Goal: Feedback & Contribution: Leave review/rating

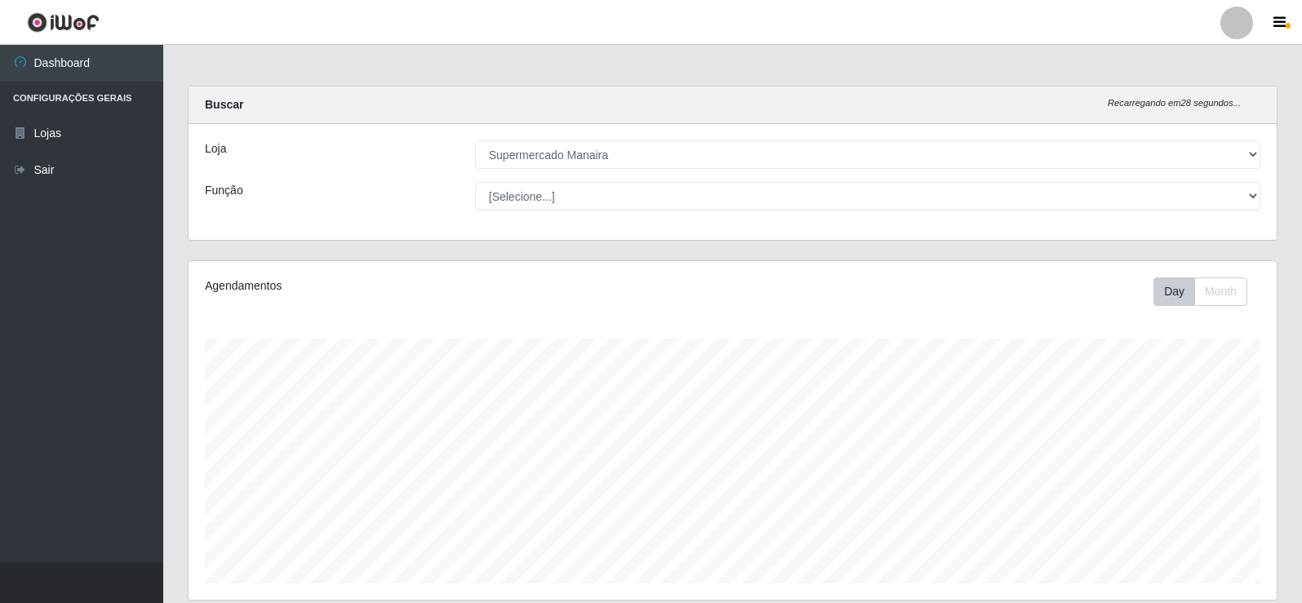
select select "443"
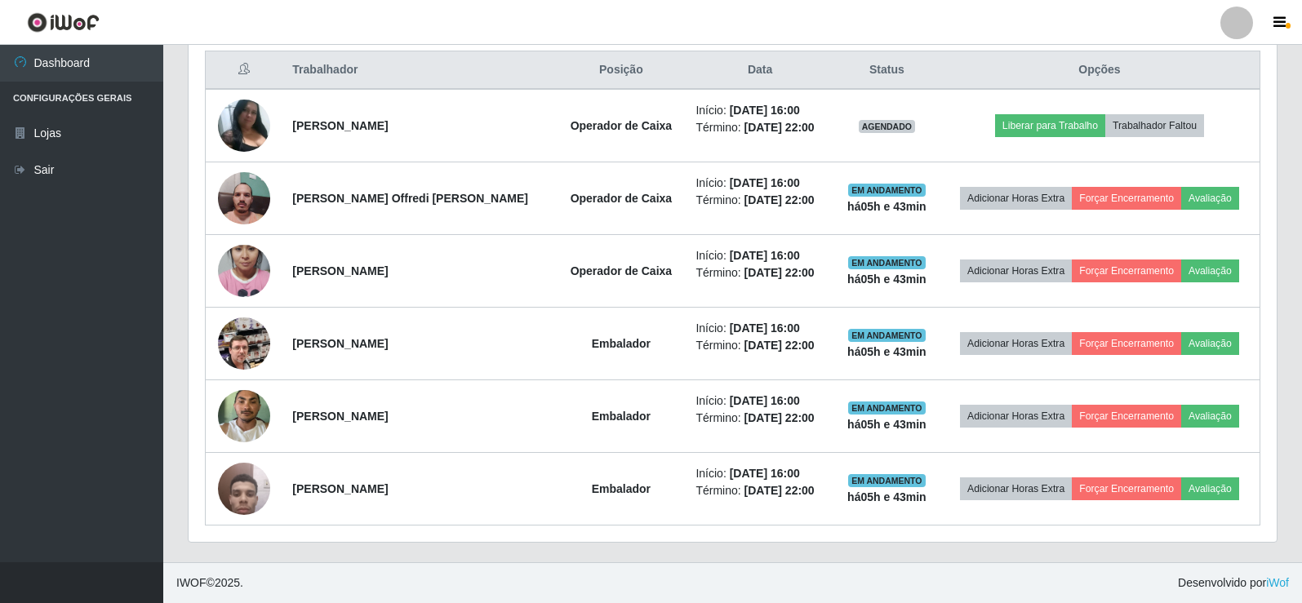
scroll to position [339, 1088]
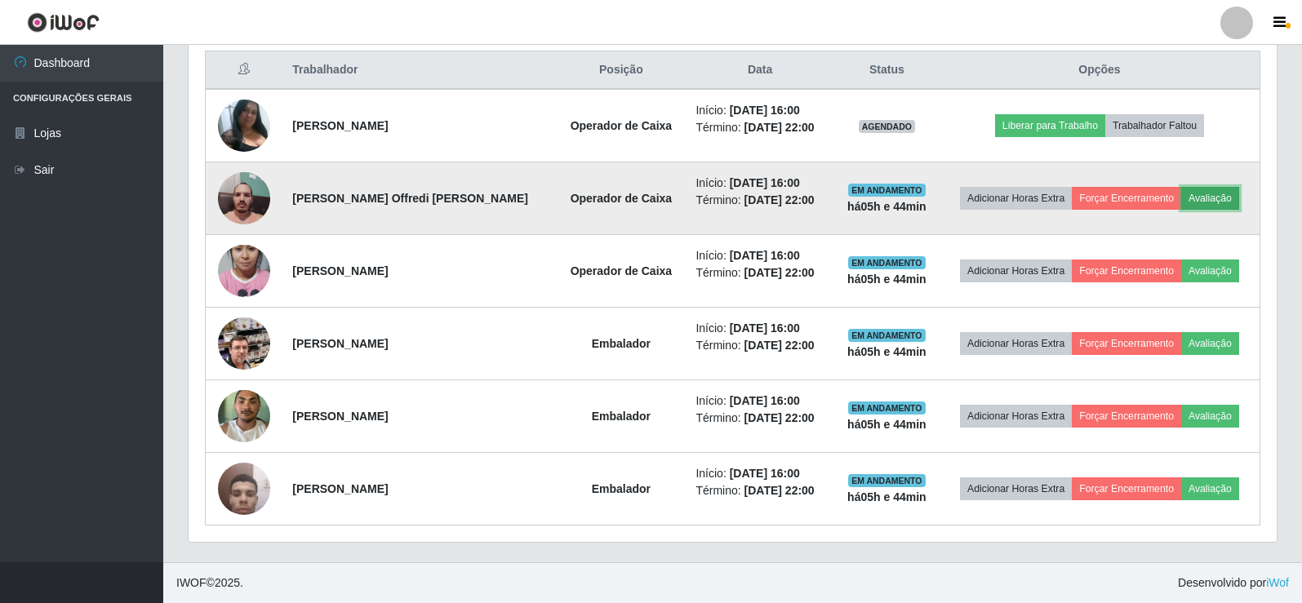
click at [1200, 202] on button "Avaliação" at bounding box center [1210, 198] width 58 height 23
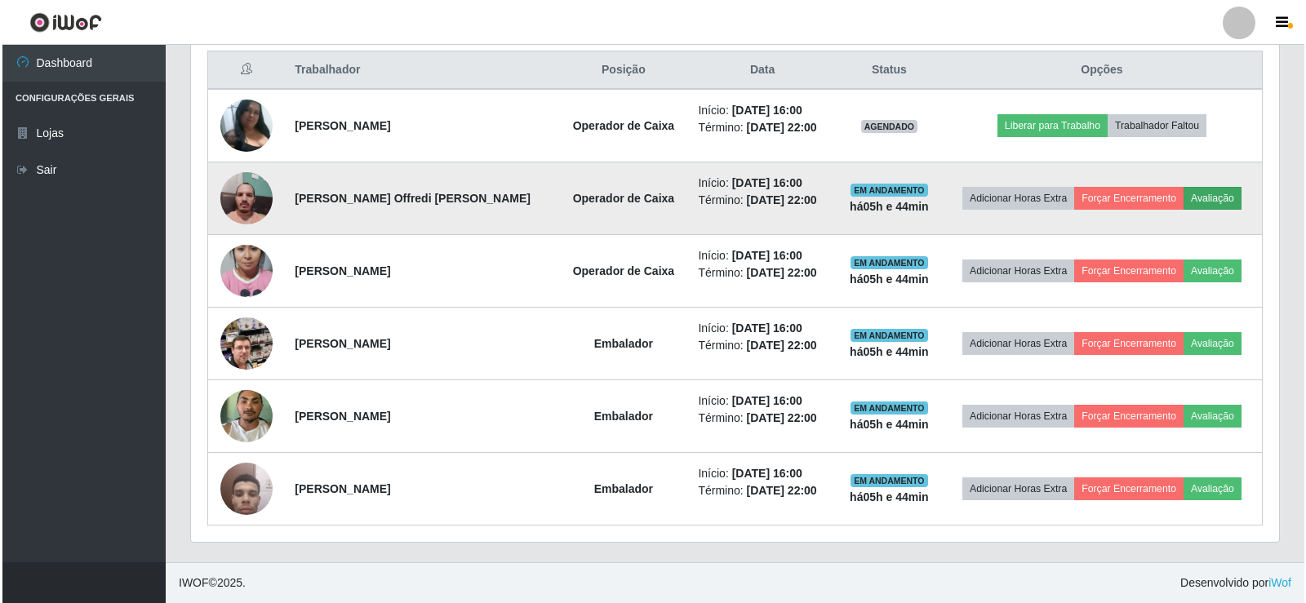
scroll to position [339, 1080]
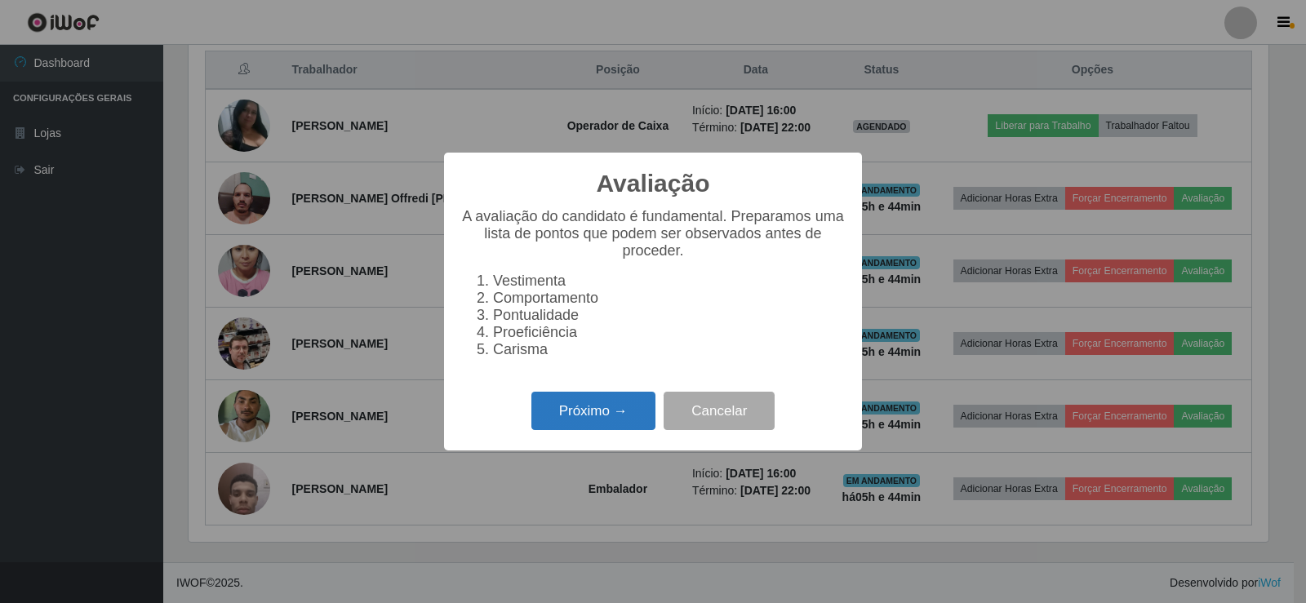
click at [597, 421] on button "Próximo →" at bounding box center [593, 411] width 124 height 38
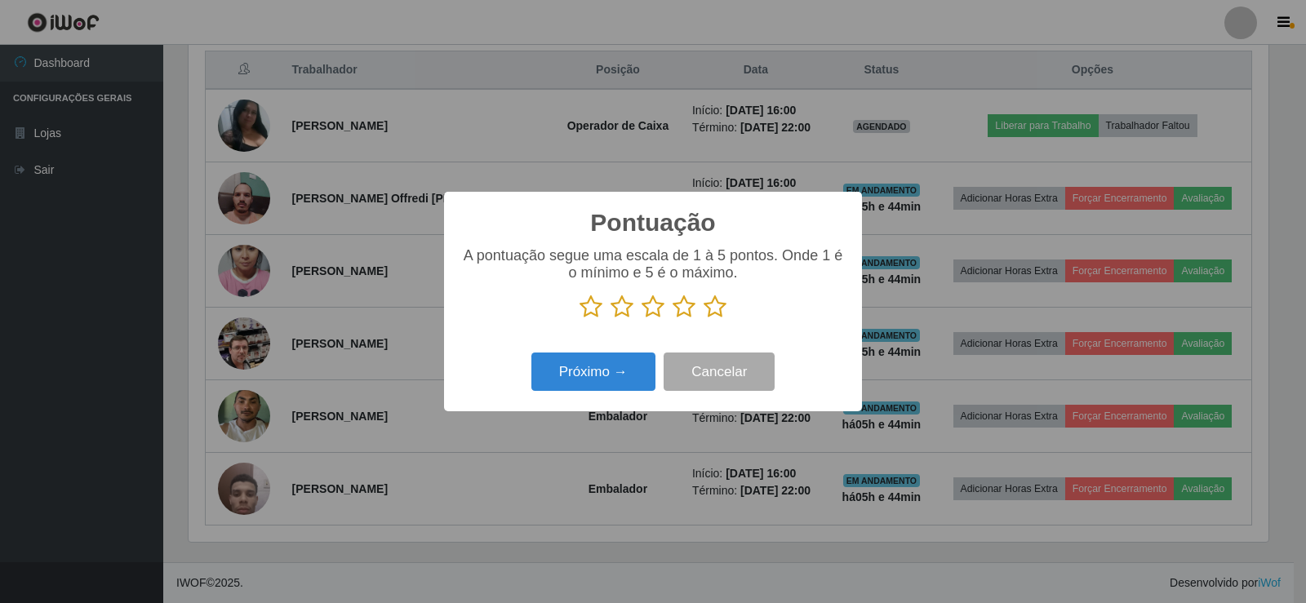
click at [716, 313] on icon at bounding box center [714, 307] width 23 height 24
click at [703, 319] on input "radio" at bounding box center [703, 319] width 0 height 0
click at [636, 371] on button "Próximo →" at bounding box center [593, 372] width 124 height 38
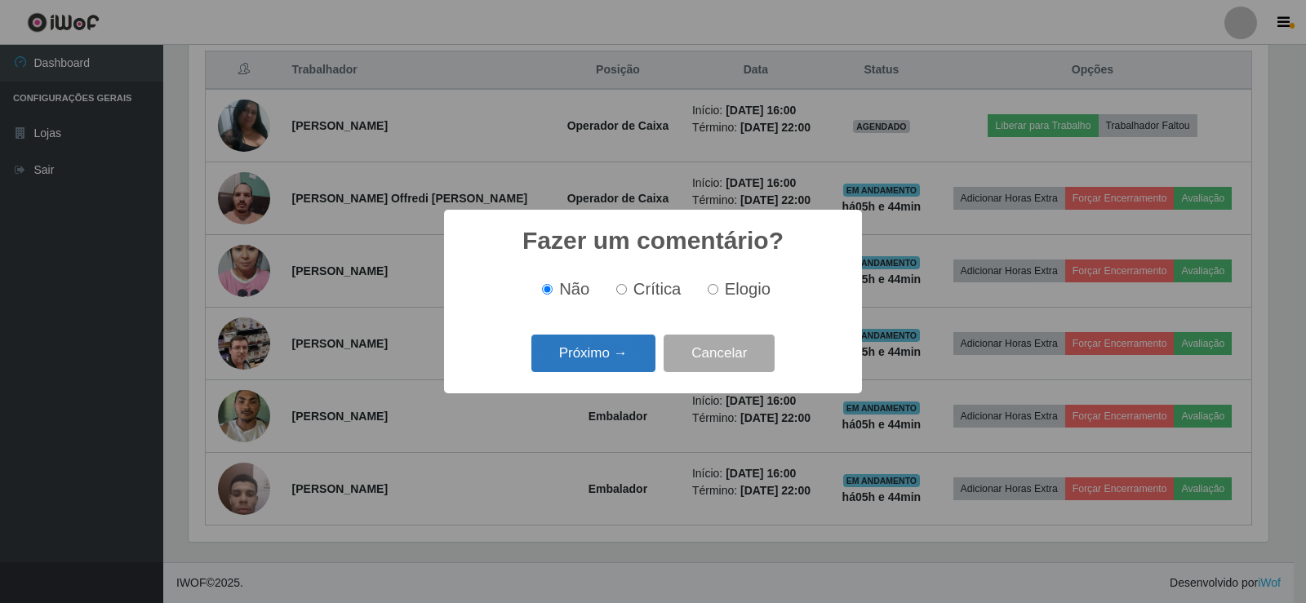
click at [603, 363] on button "Próximo →" at bounding box center [593, 354] width 124 height 38
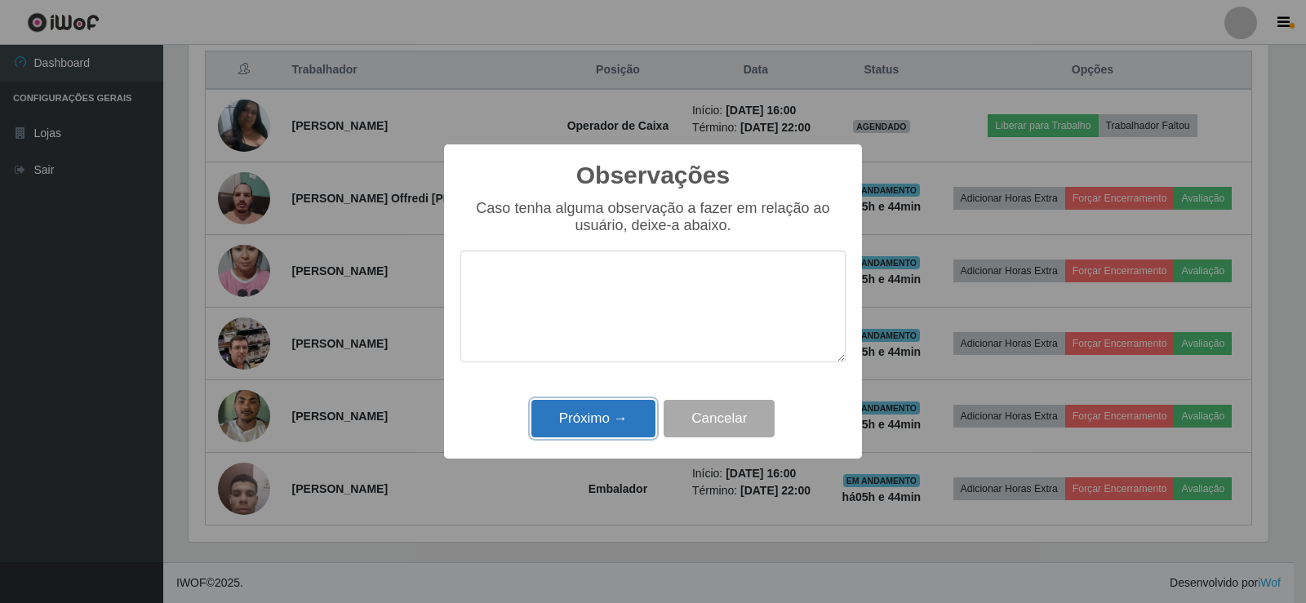
click at [619, 416] on button "Próximo →" at bounding box center [593, 419] width 124 height 38
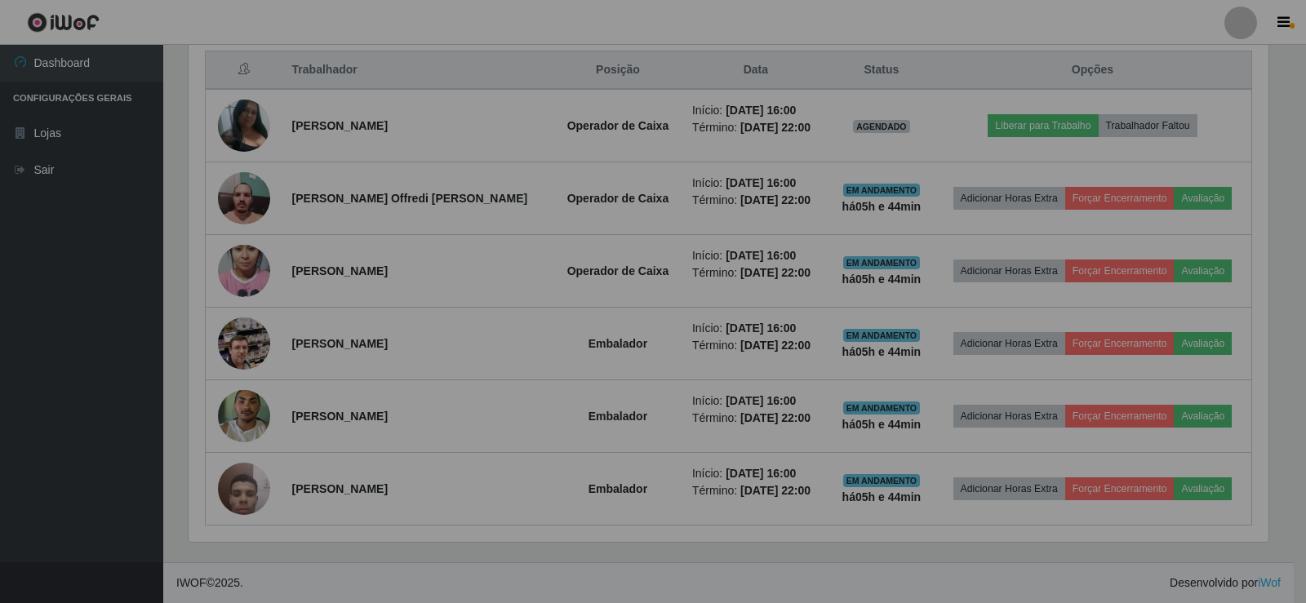
scroll to position [339, 1088]
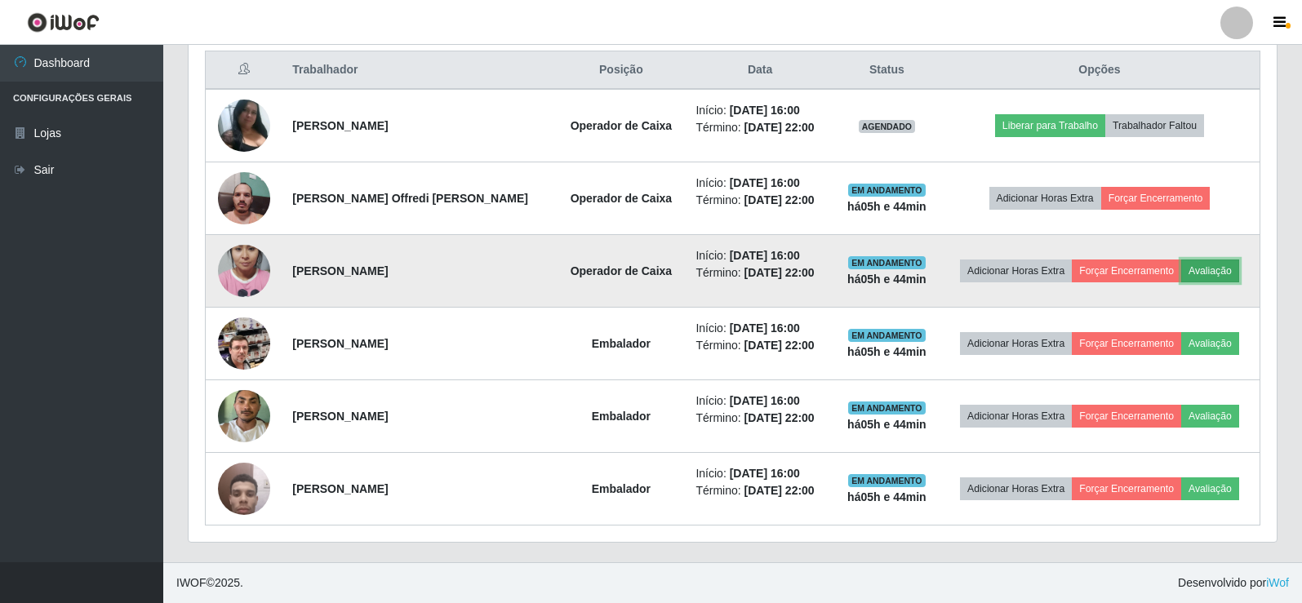
click at [1195, 271] on button "Avaliação" at bounding box center [1210, 270] width 58 height 23
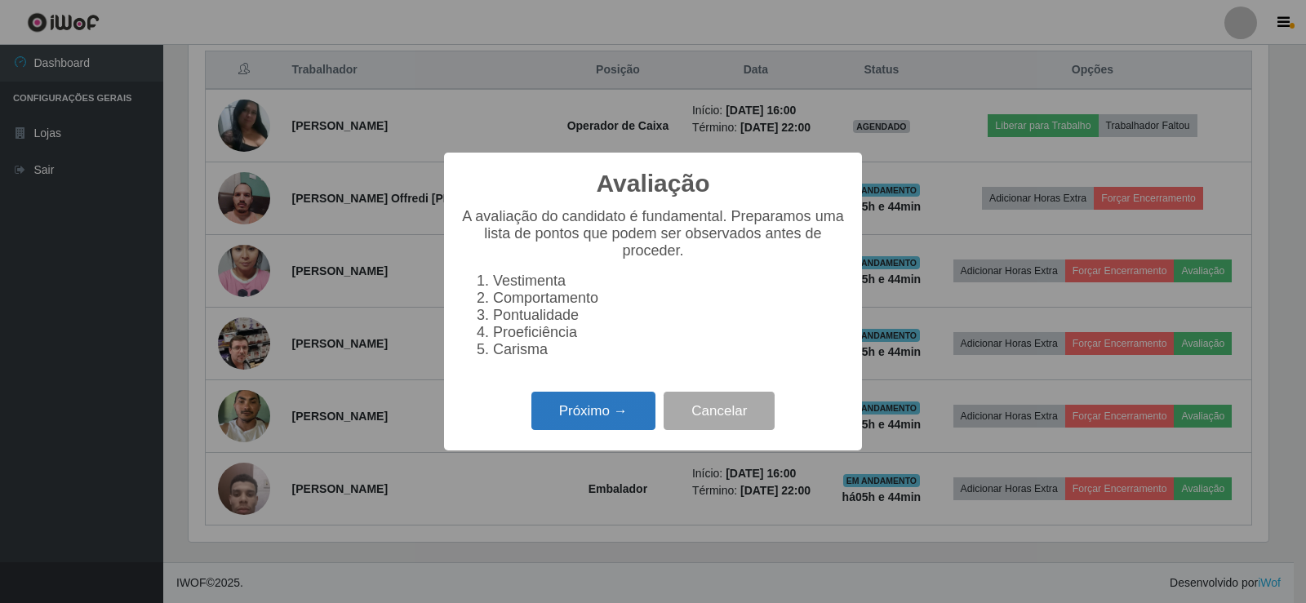
click at [614, 422] on button "Próximo →" at bounding box center [593, 411] width 124 height 38
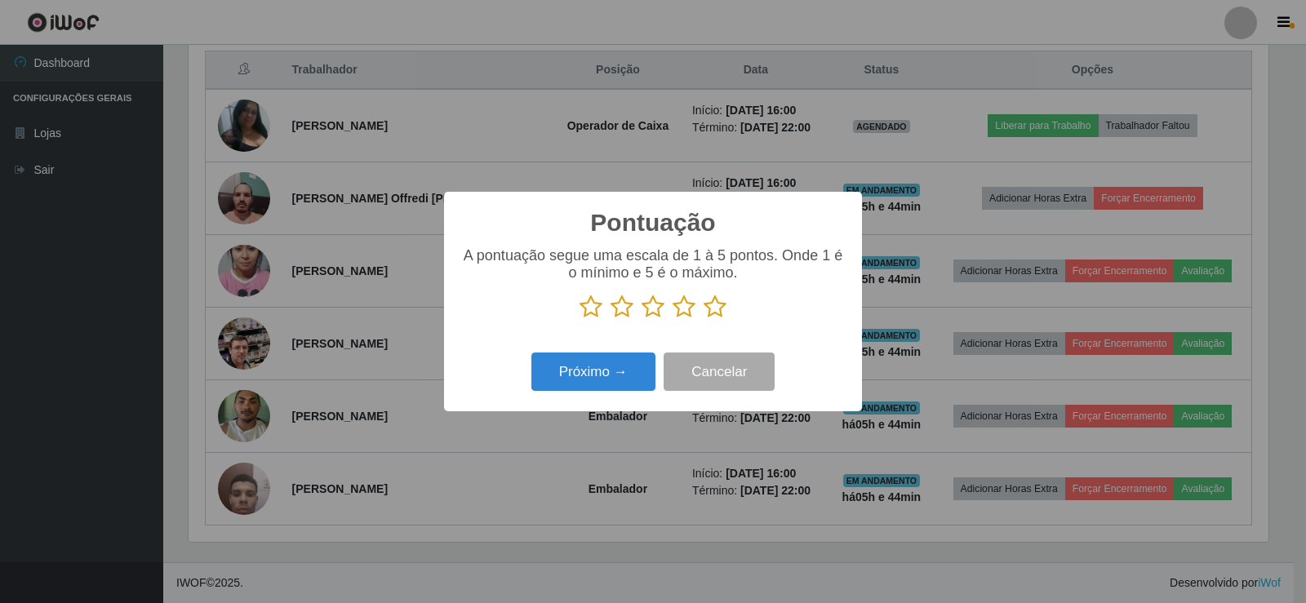
scroll to position [815681, 814940]
click at [722, 310] on icon at bounding box center [714, 307] width 23 height 24
click at [703, 319] on input "radio" at bounding box center [703, 319] width 0 height 0
click at [632, 372] on button "Próximo →" at bounding box center [593, 372] width 124 height 38
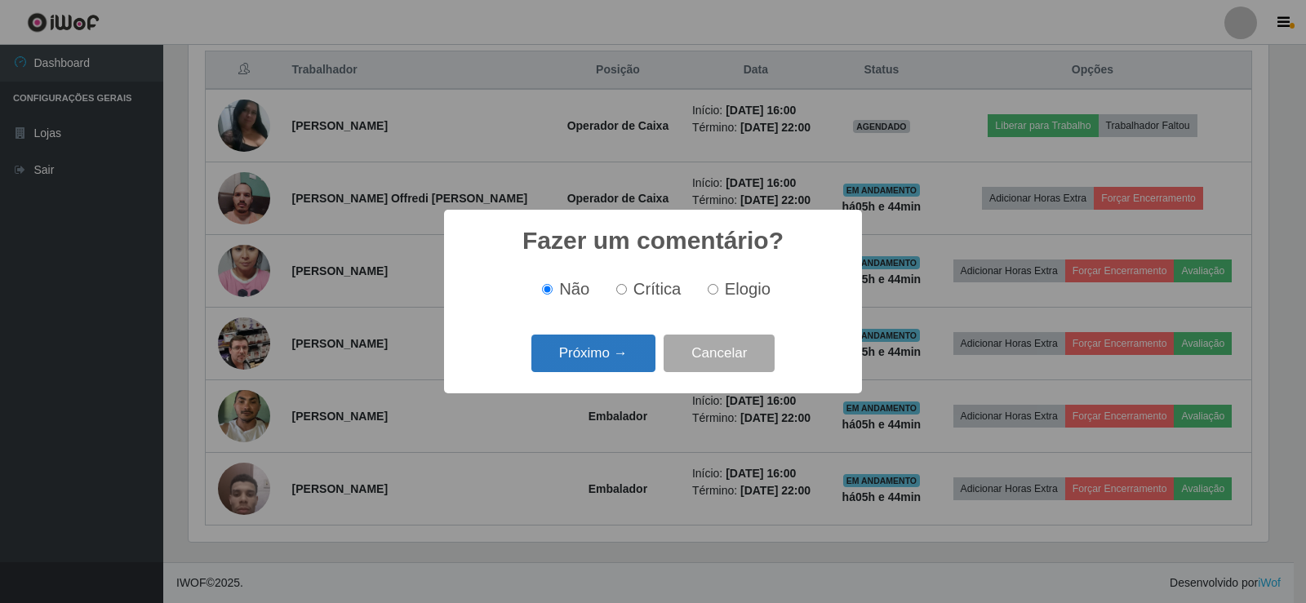
click at [614, 366] on button "Próximo →" at bounding box center [593, 354] width 124 height 38
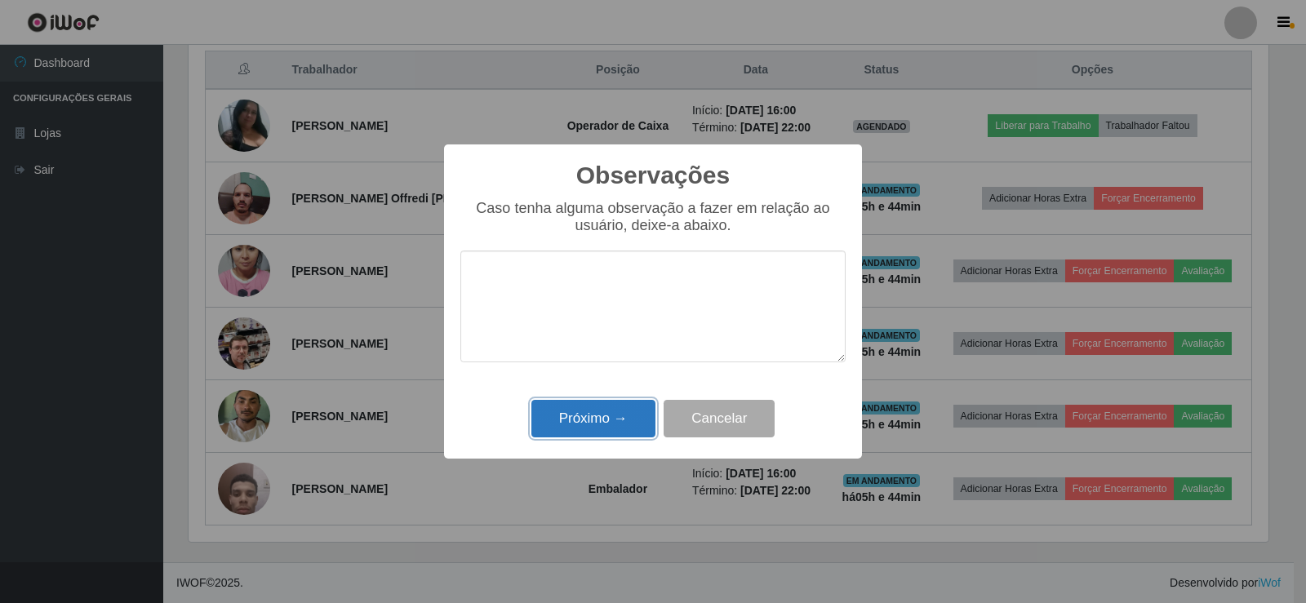
click at [614, 412] on button "Próximo →" at bounding box center [593, 419] width 124 height 38
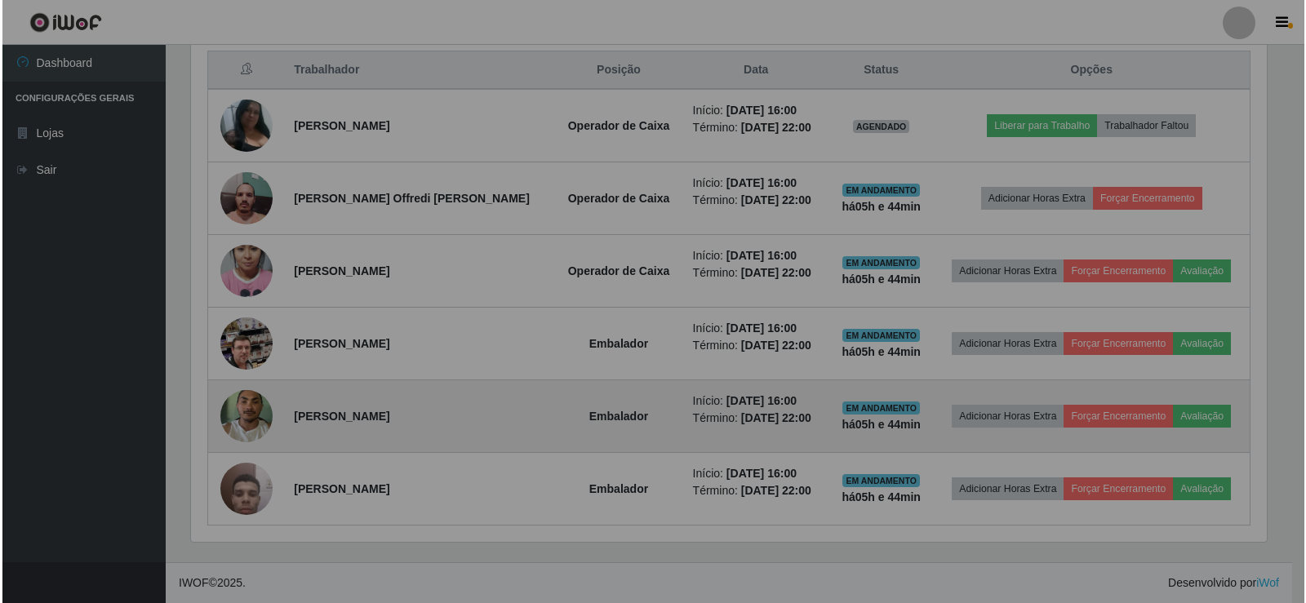
scroll to position [339, 1088]
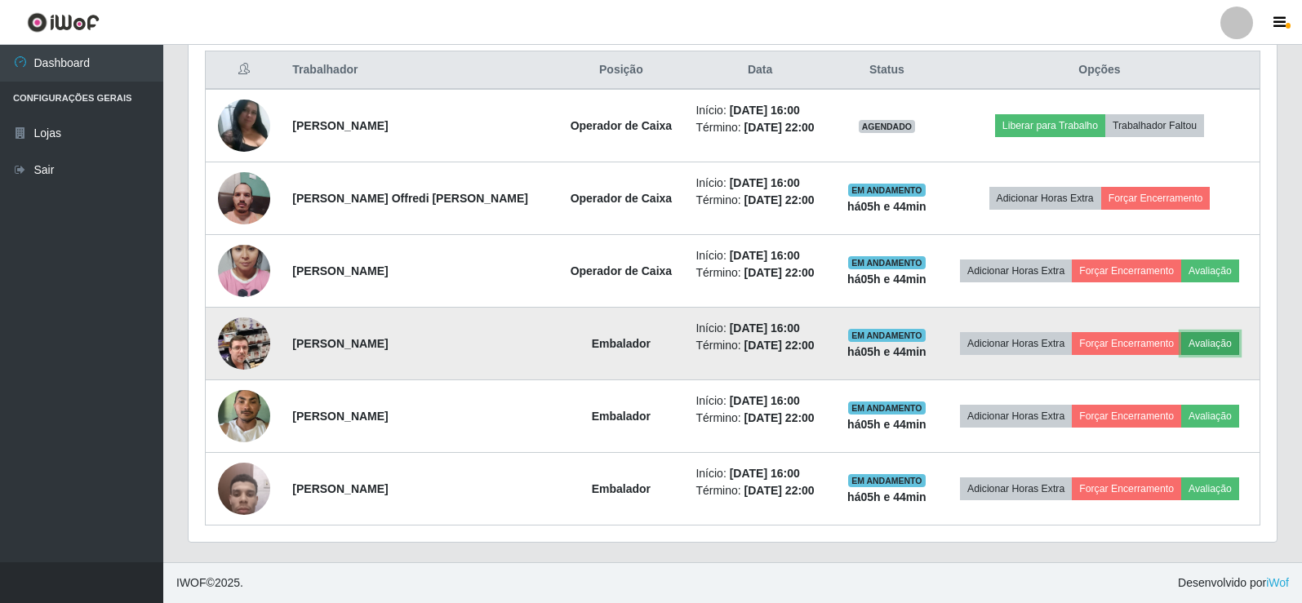
click at [1200, 344] on button "Avaliação" at bounding box center [1210, 343] width 58 height 23
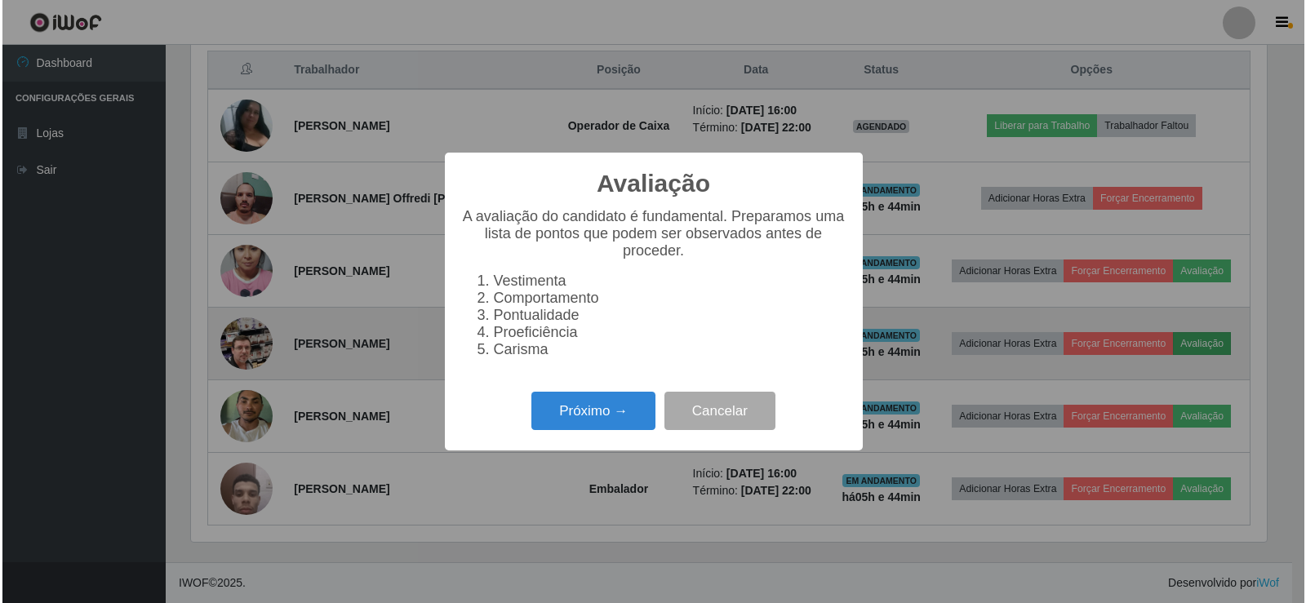
scroll to position [339, 1080]
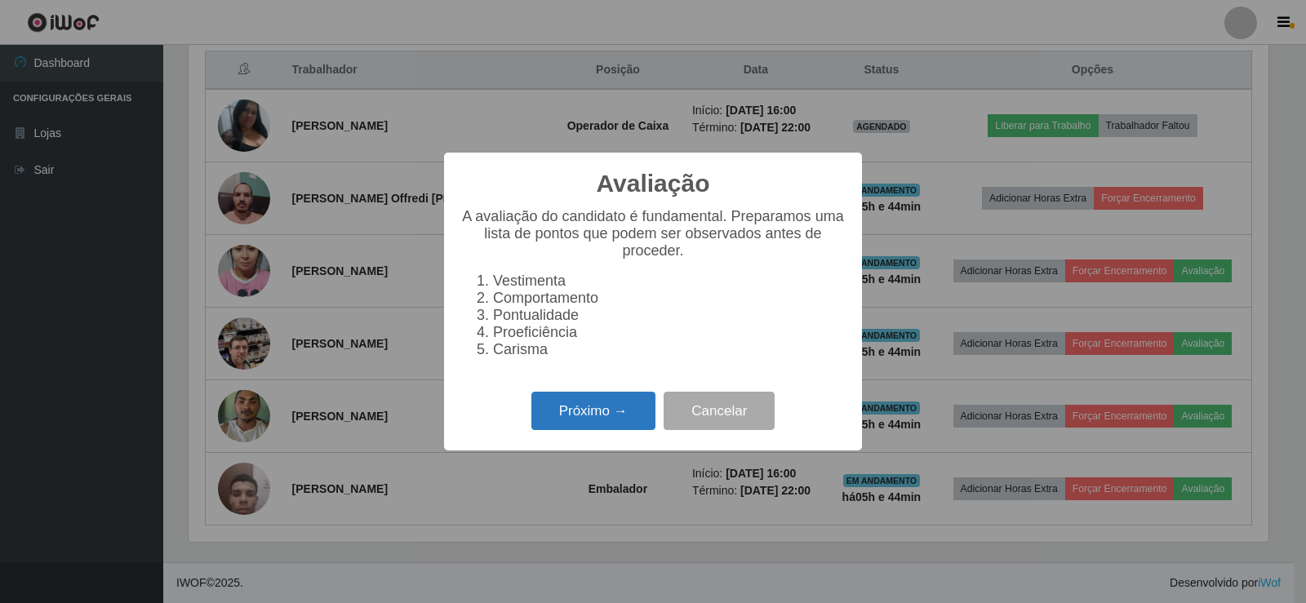
click at [619, 419] on button "Próximo →" at bounding box center [593, 411] width 124 height 38
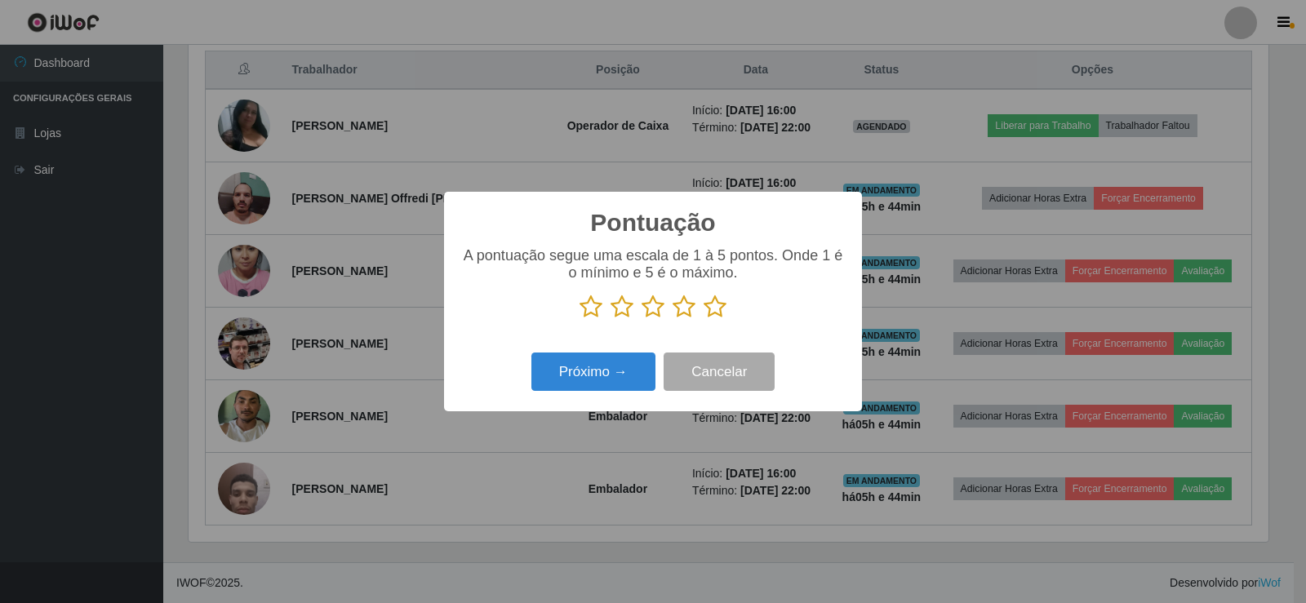
click at [719, 312] on icon at bounding box center [714, 307] width 23 height 24
click at [703, 319] on input "radio" at bounding box center [703, 319] width 0 height 0
click at [607, 384] on button "Próximo →" at bounding box center [593, 372] width 124 height 38
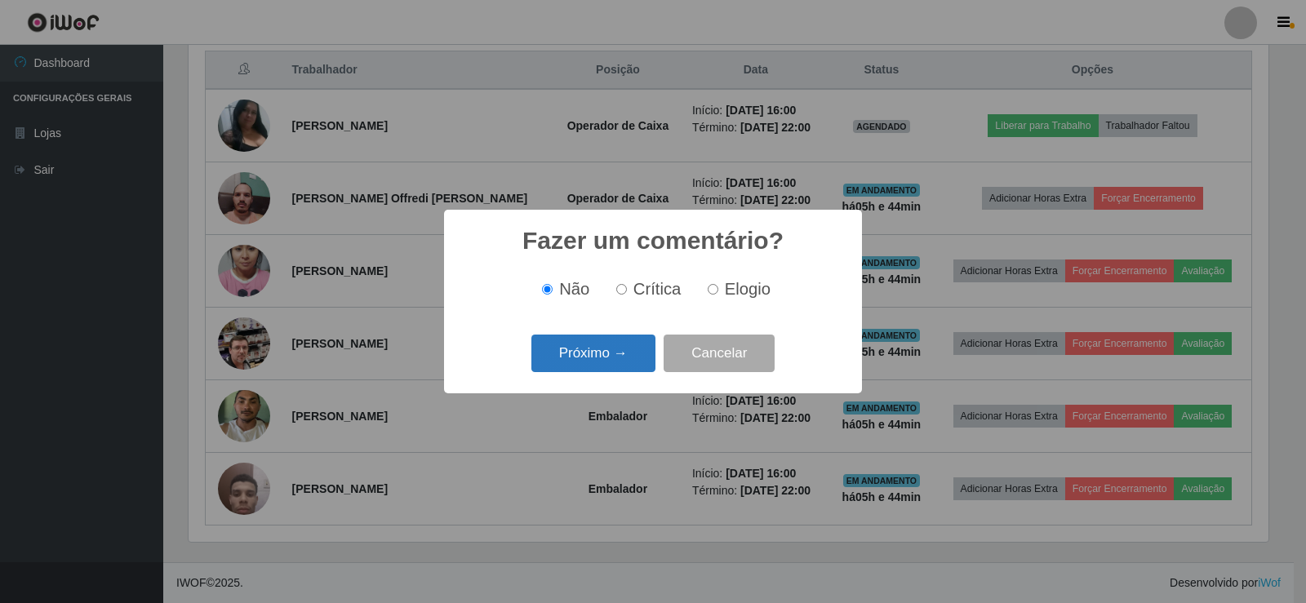
click at [616, 367] on button "Próximo →" at bounding box center [593, 354] width 124 height 38
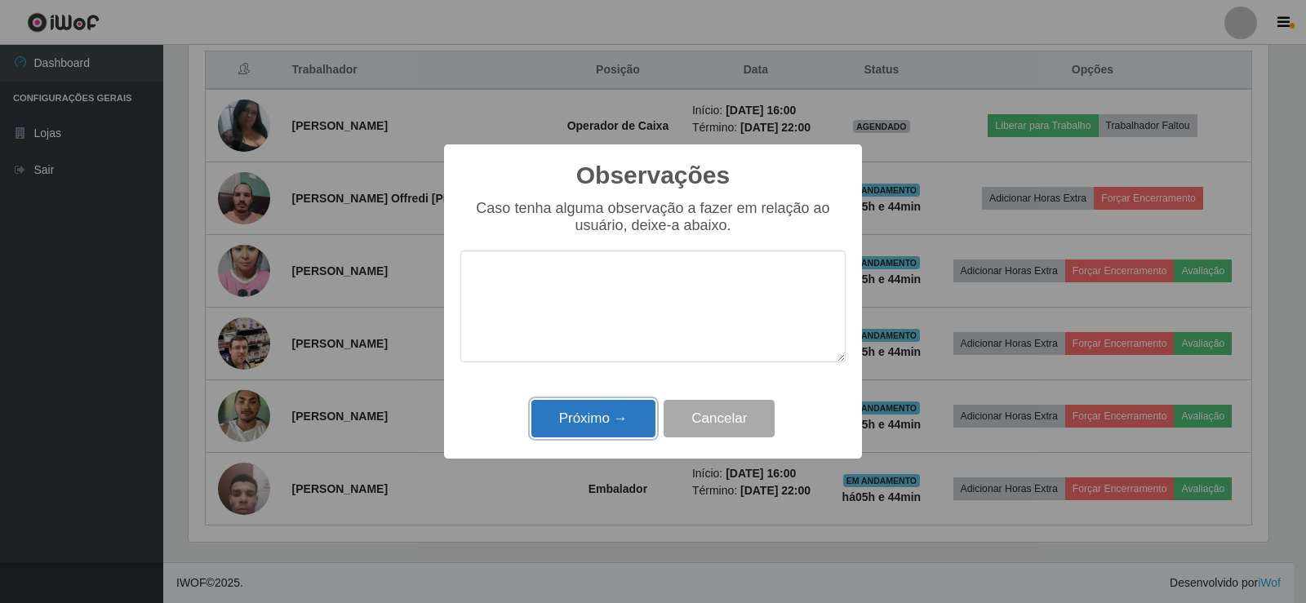
click at [614, 417] on button "Próximo →" at bounding box center [593, 419] width 124 height 38
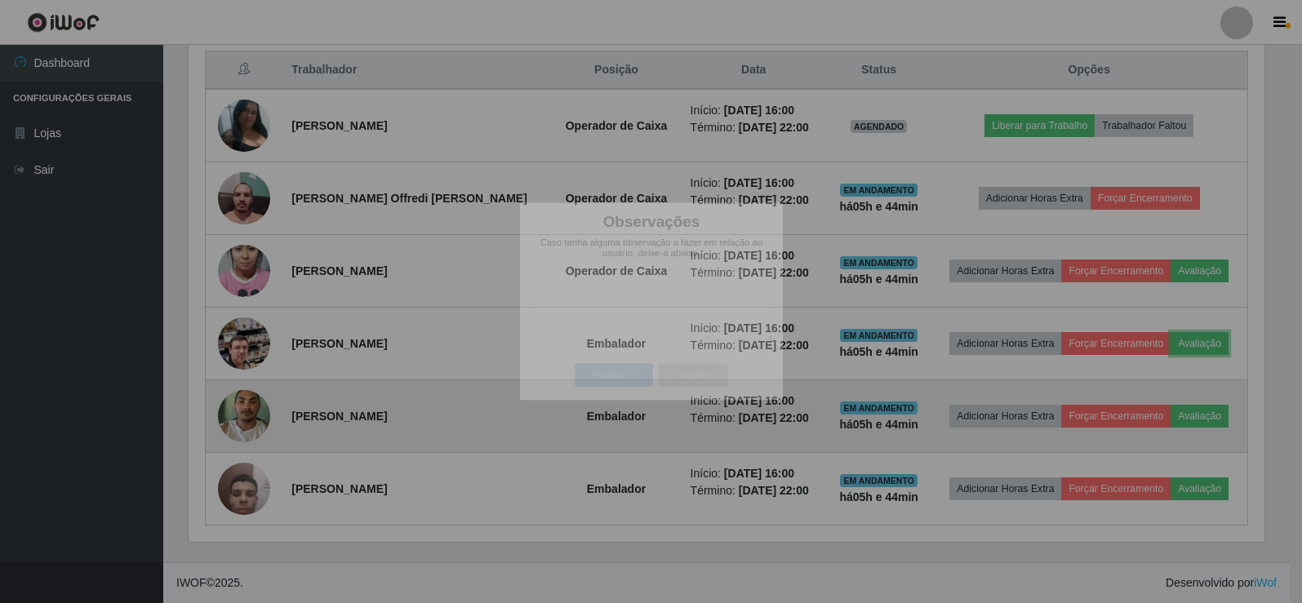
scroll to position [339, 1088]
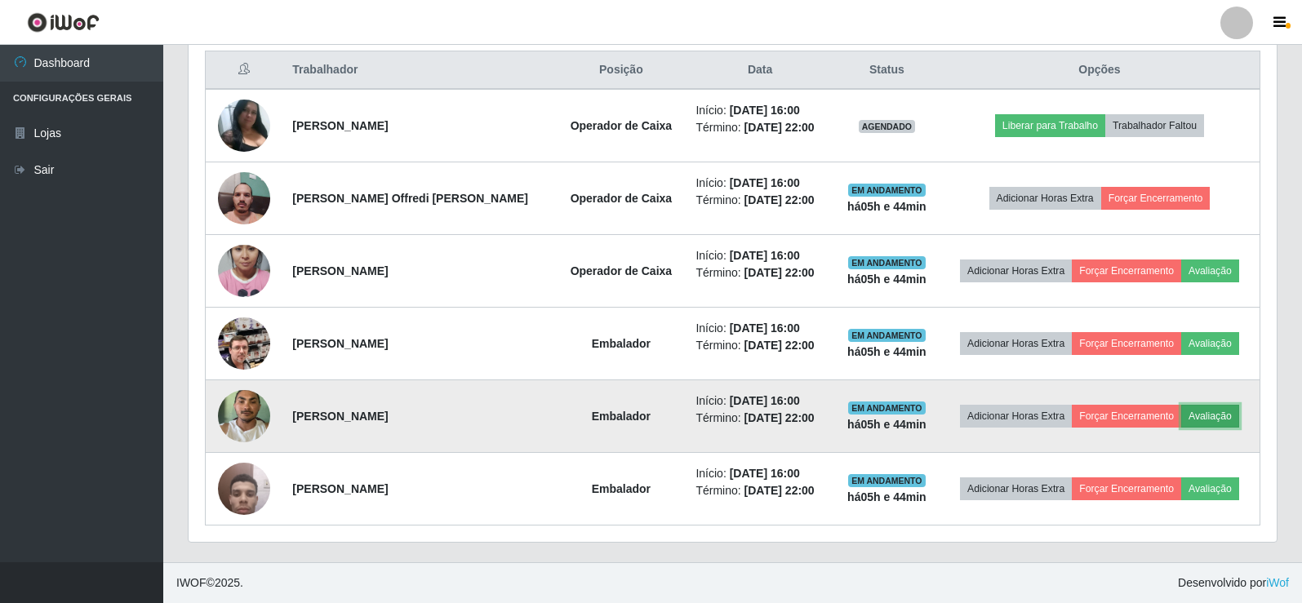
click at [1201, 417] on button "Avaliação" at bounding box center [1210, 416] width 58 height 23
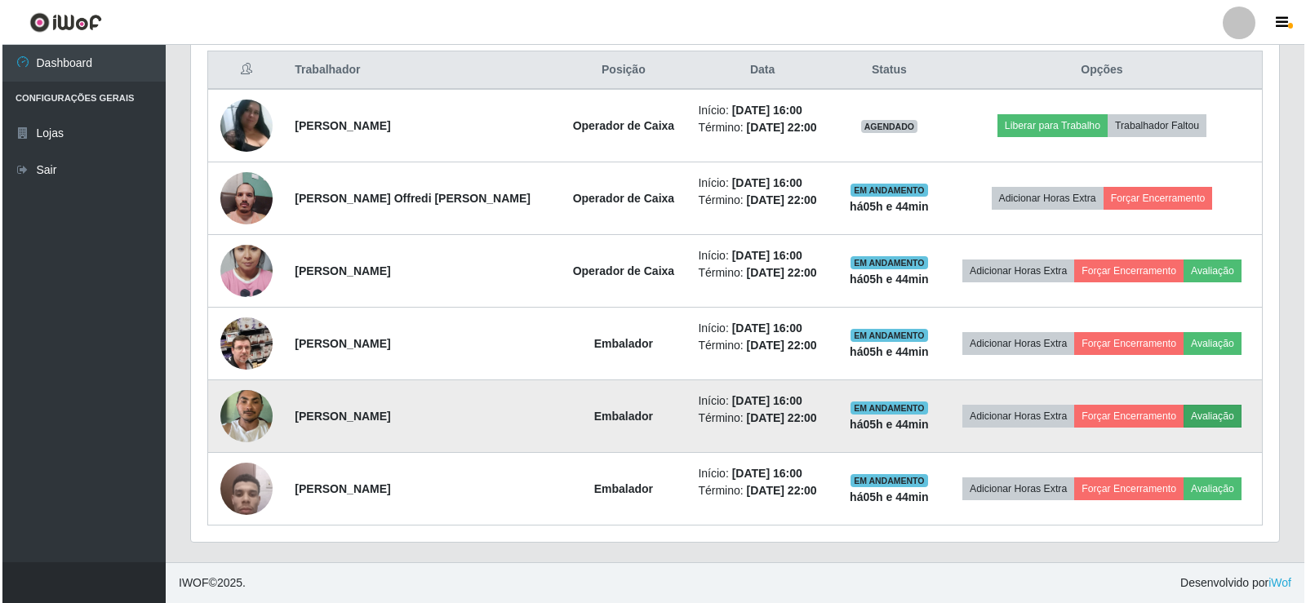
scroll to position [339, 1080]
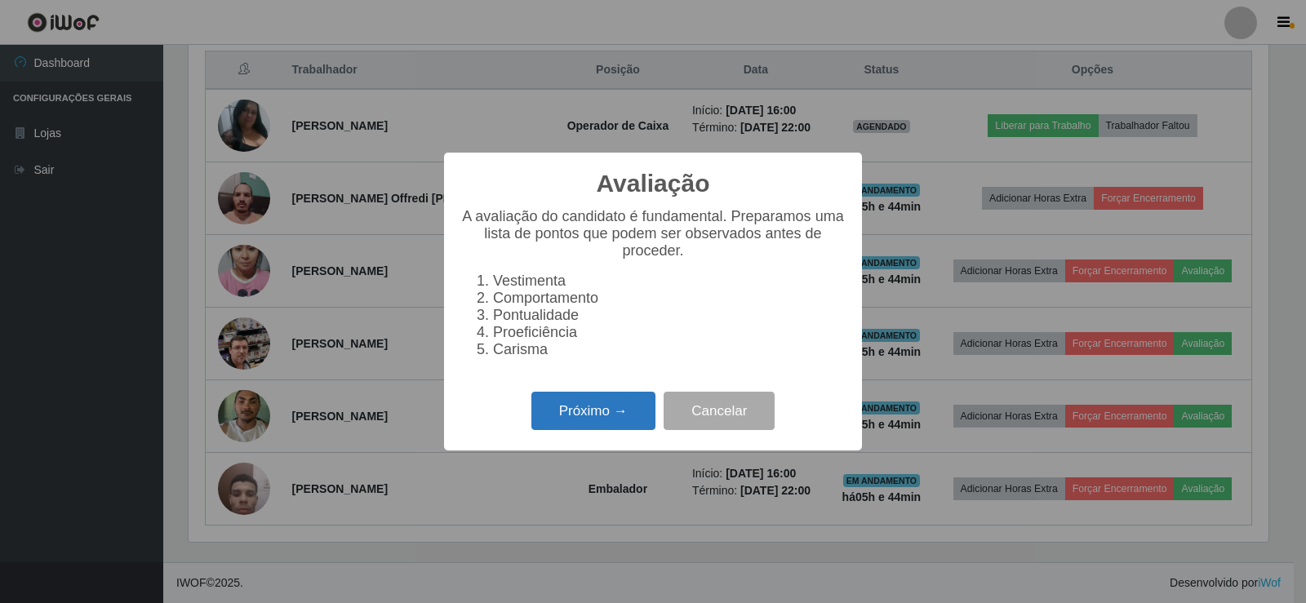
click at [619, 420] on button "Próximo →" at bounding box center [593, 411] width 124 height 38
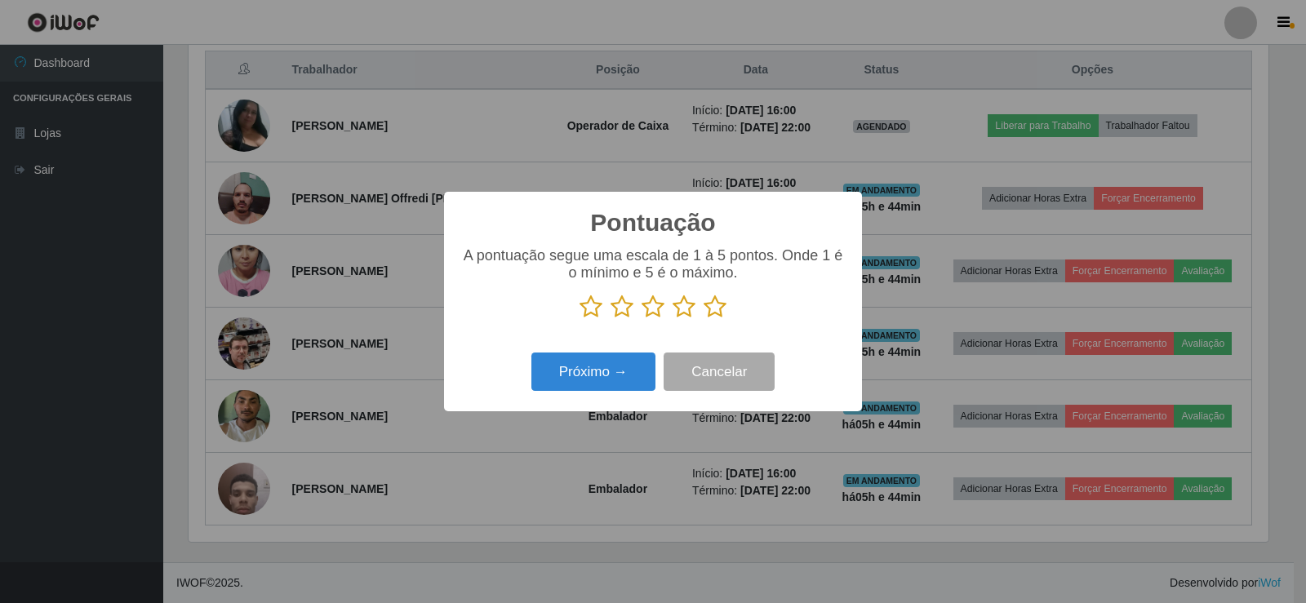
click at [708, 308] on icon at bounding box center [714, 307] width 23 height 24
click at [703, 319] on input "radio" at bounding box center [703, 319] width 0 height 0
click at [638, 374] on button "Próximo →" at bounding box center [593, 372] width 124 height 38
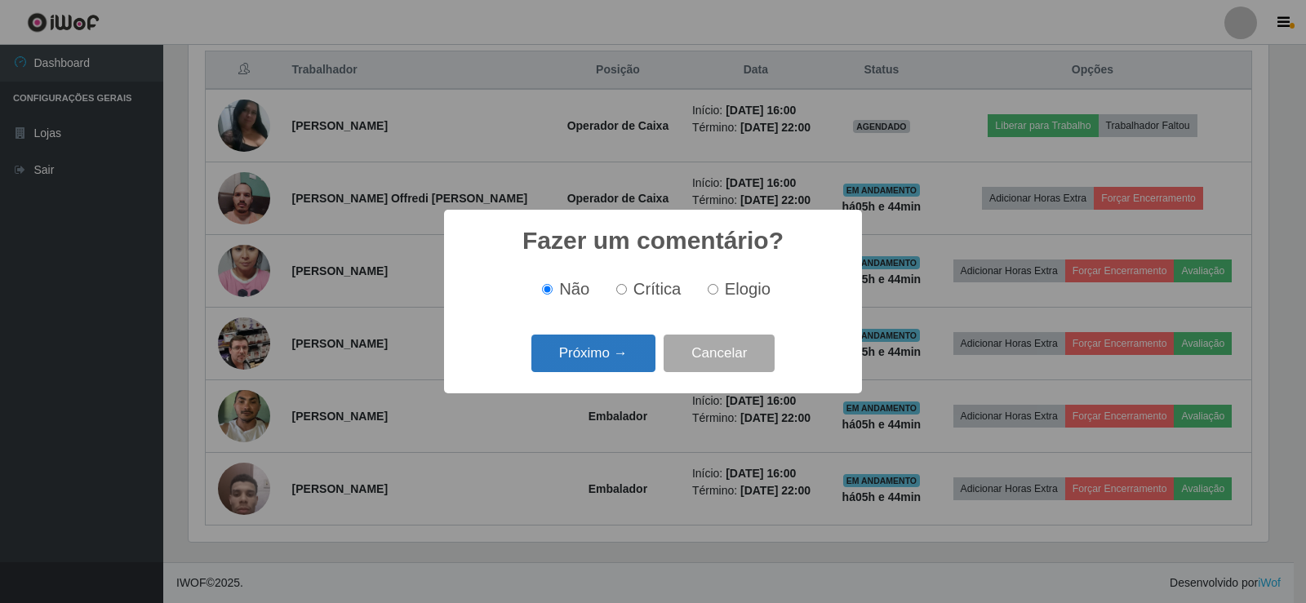
click at [626, 362] on button "Próximo →" at bounding box center [593, 354] width 124 height 38
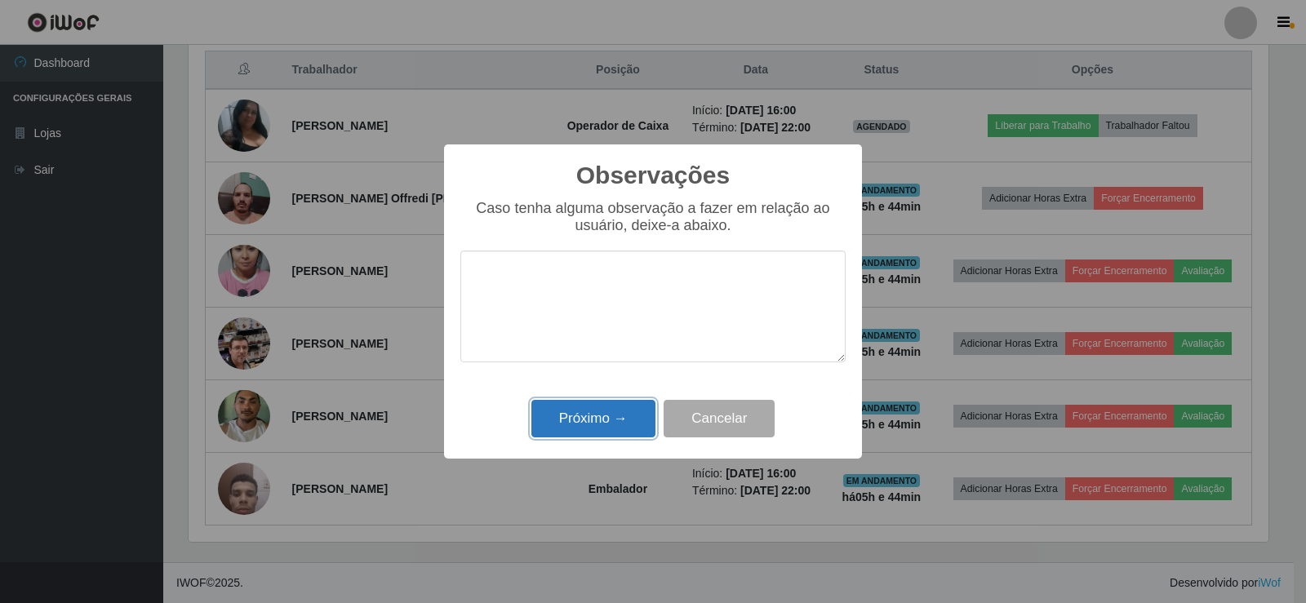
click at [619, 421] on button "Próximo →" at bounding box center [593, 419] width 124 height 38
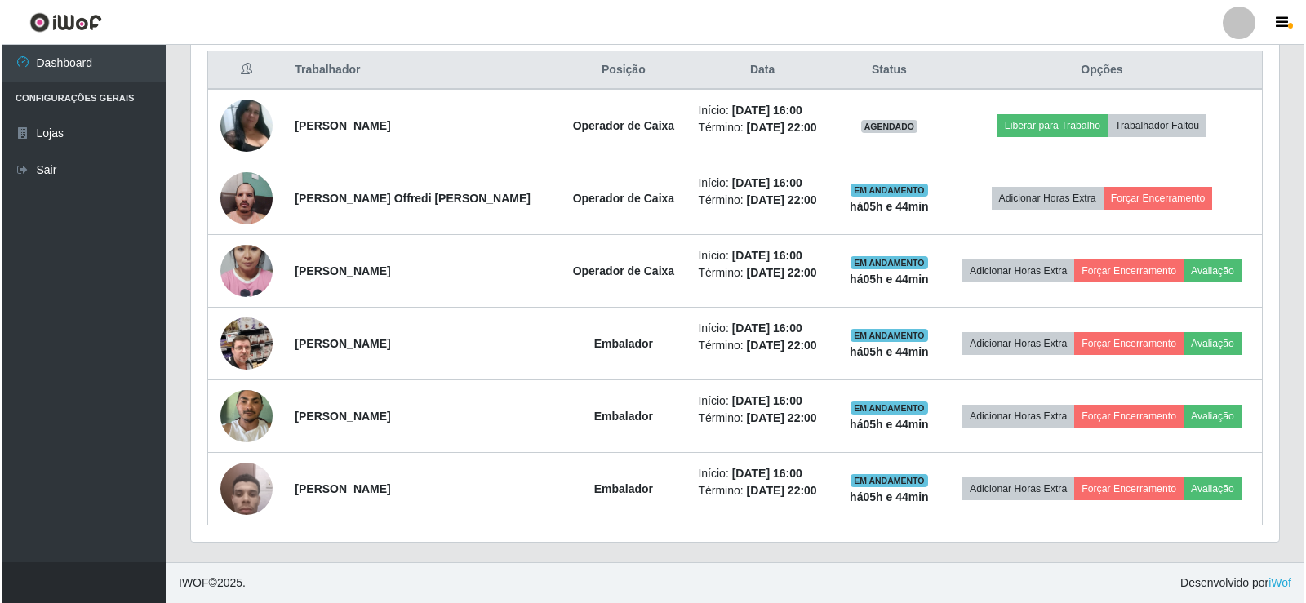
scroll to position [339, 1088]
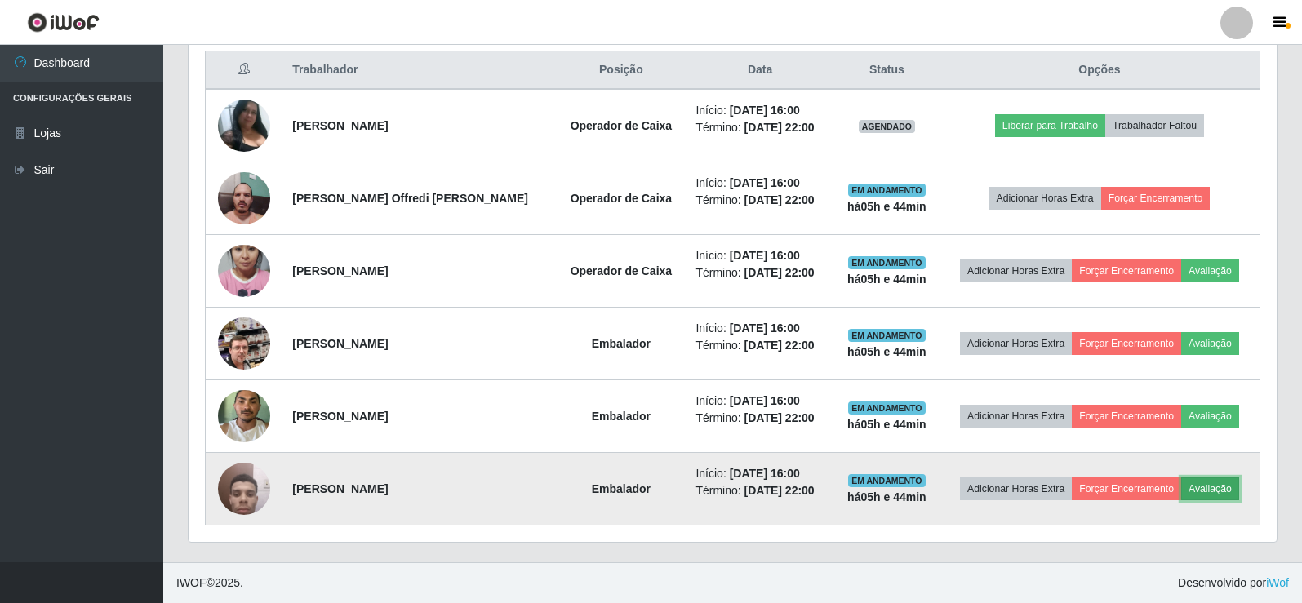
click at [1200, 485] on button "Avaliação" at bounding box center [1210, 488] width 58 height 23
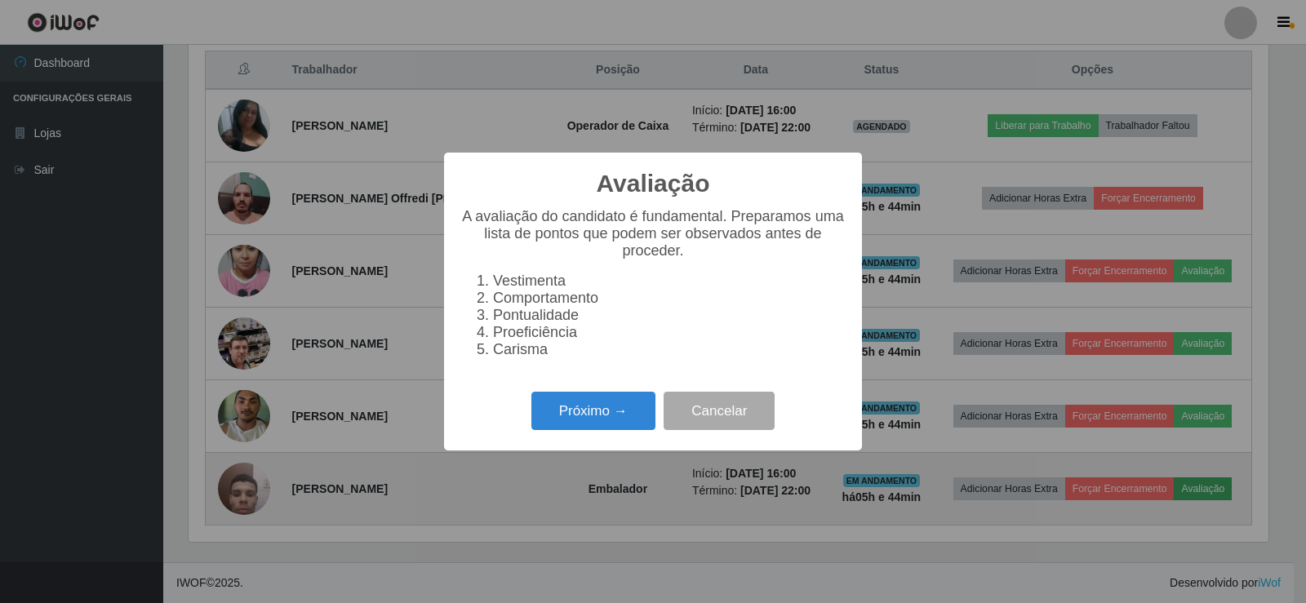
scroll to position [339, 1080]
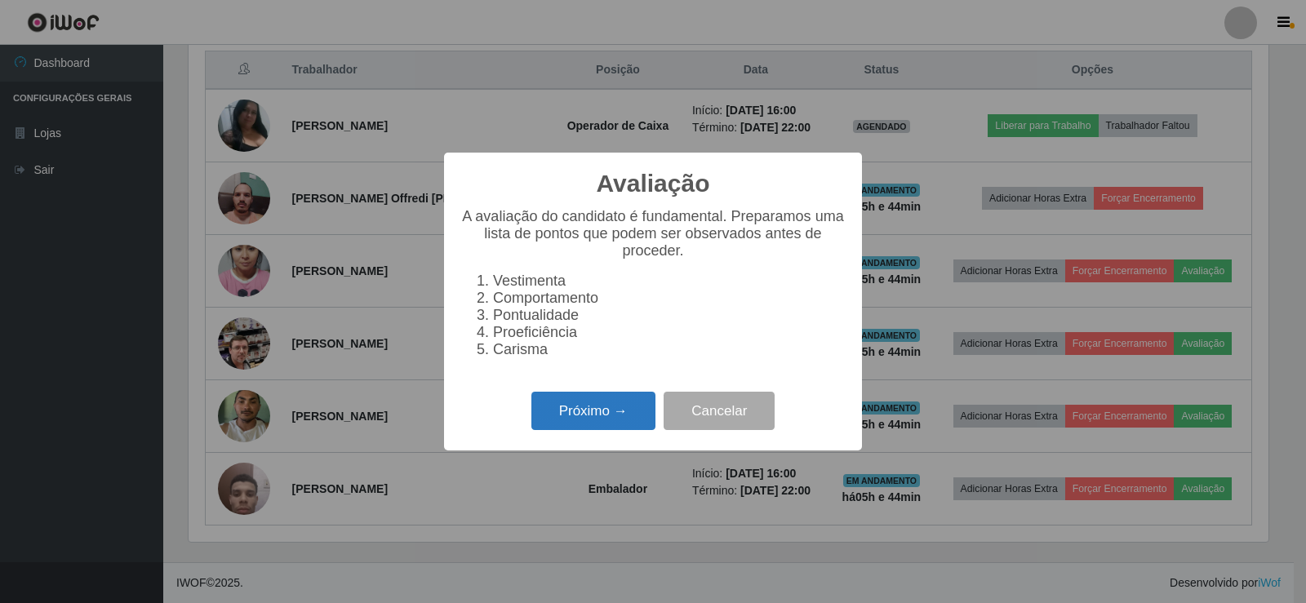
click at [601, 428] on button "Próximo →" at bounding box center [593, 411] width 124 height 38
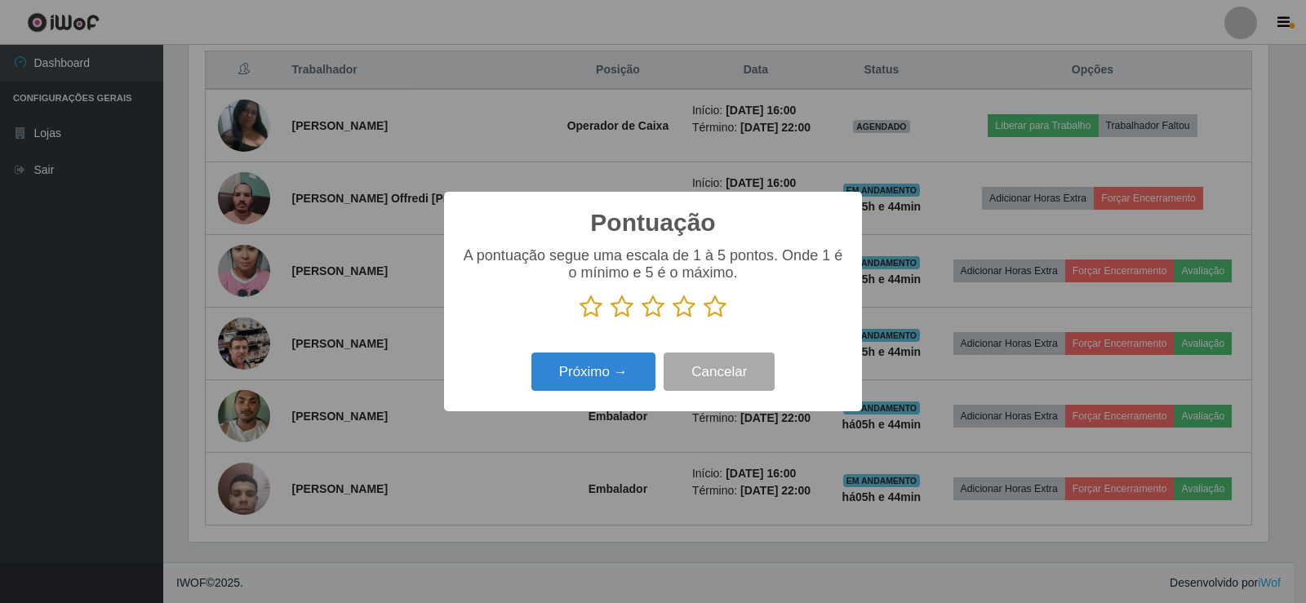
click at [717, 308] on icon at bounding box center [714, 307] width 23 height 24
click at [703, 319] on input "radio" at bounding box center [703, 319] width 0 height 0
click at [636, 358] on button "Próximo →" at bounding box center [593, 372] width 124 height 38
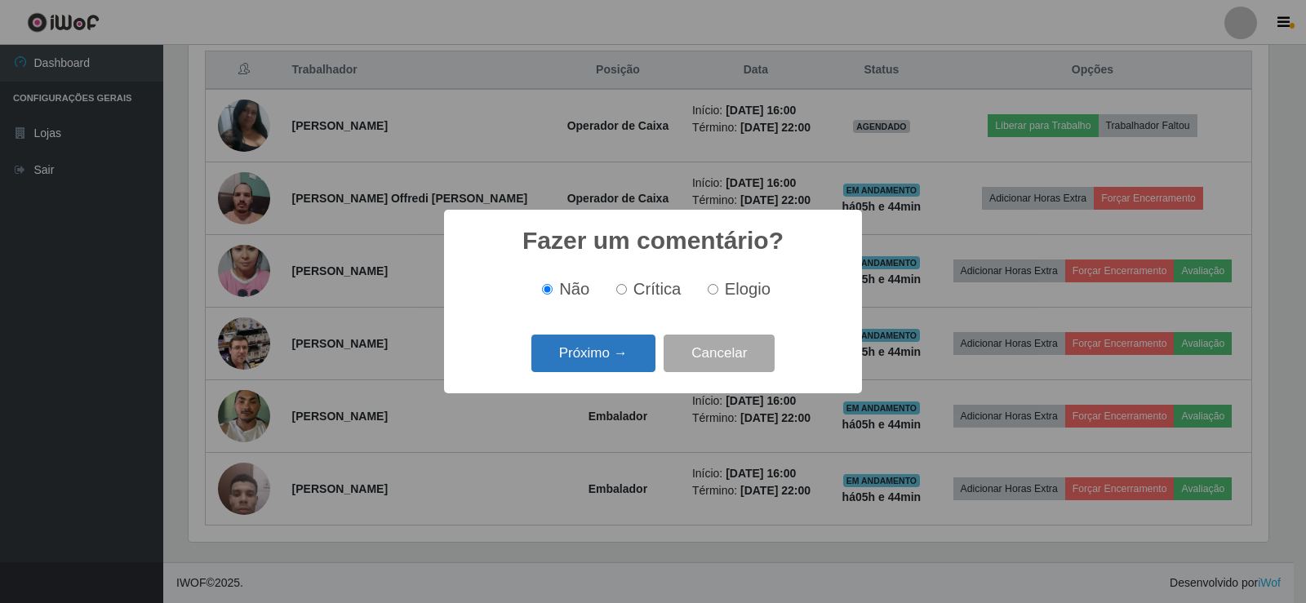
click at [624, 359] on button "Próximo →" at bounding box center [593, 354] width 124 height 38
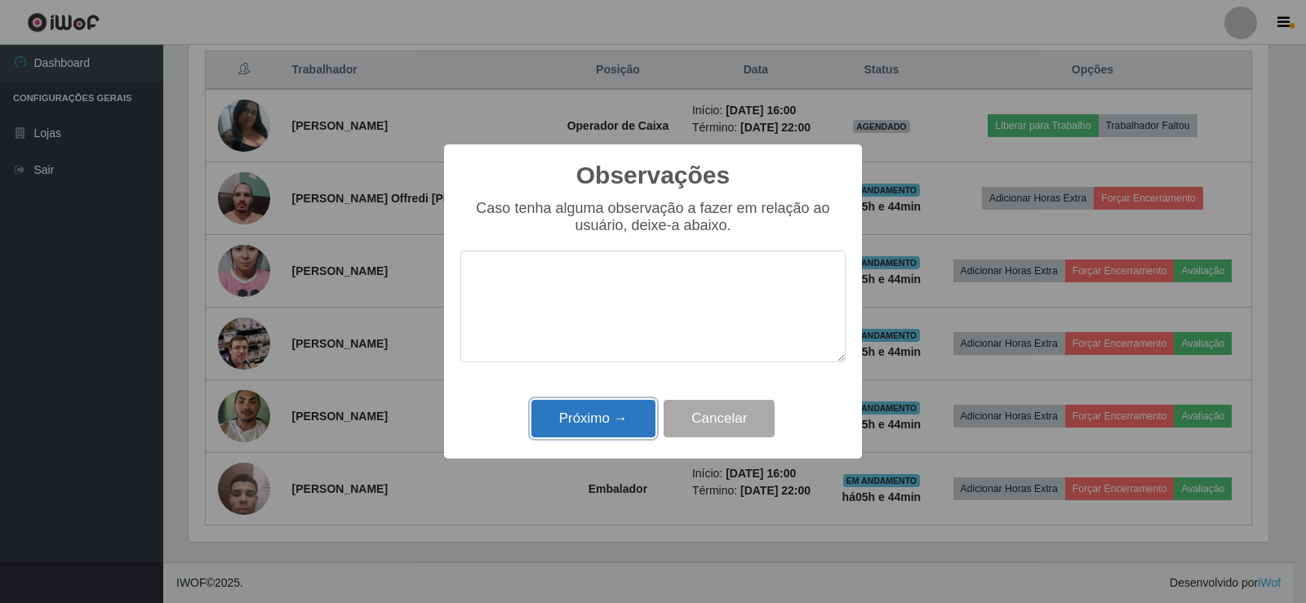
click at [620, 416] on button "Próximo →" at bounding box center [593, 419] width 124 height 38
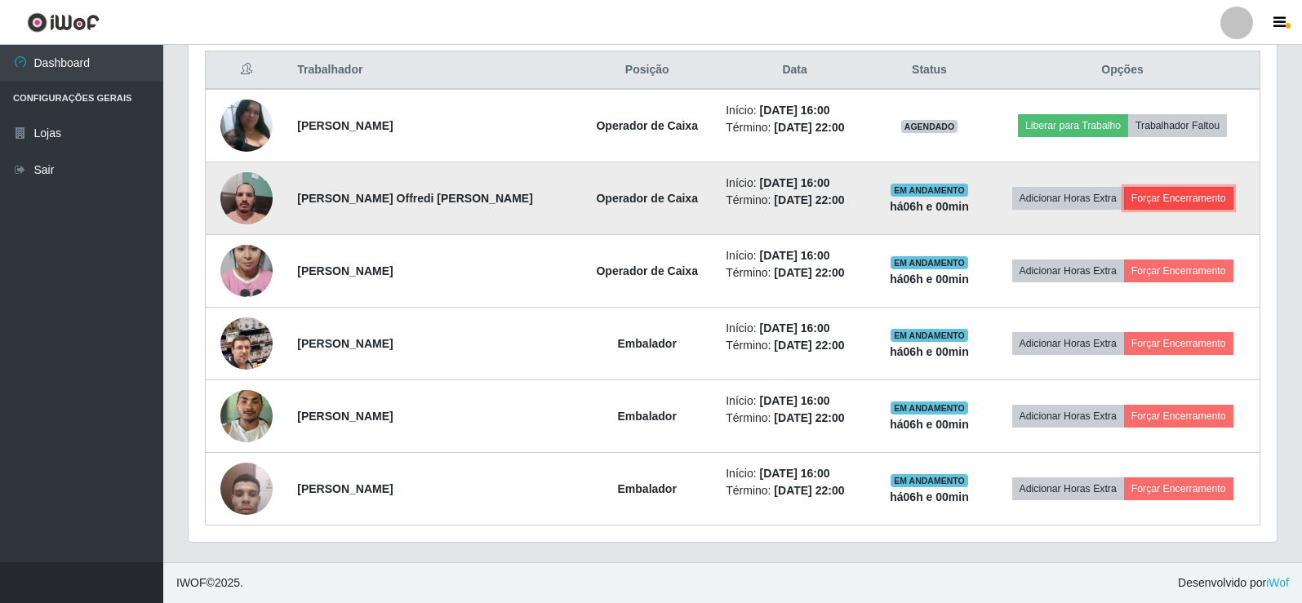
click at [1173, 197] on button "Forçar Encerramento" at bounding box center [1178, 198] width 109 height 23
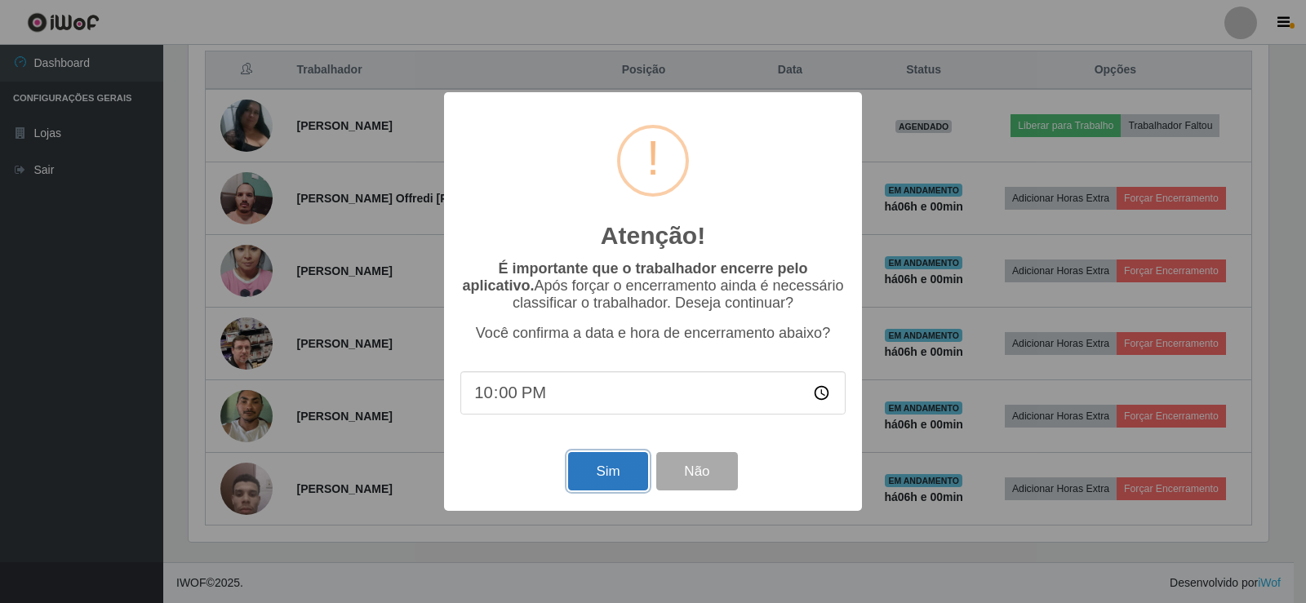
click at [606, 468] on button "Sim" at bounding box center [607, 471] width 79 height 38
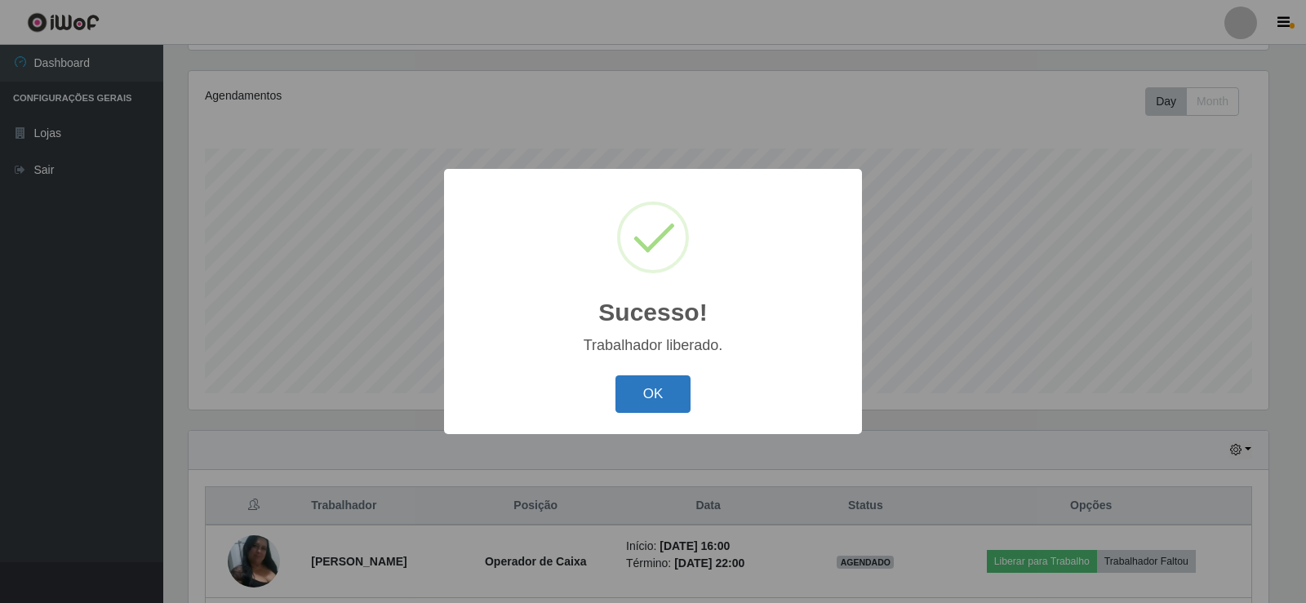
click at [634, 391] on button "OK" at bounding box center [653, 394] width 76 height 38
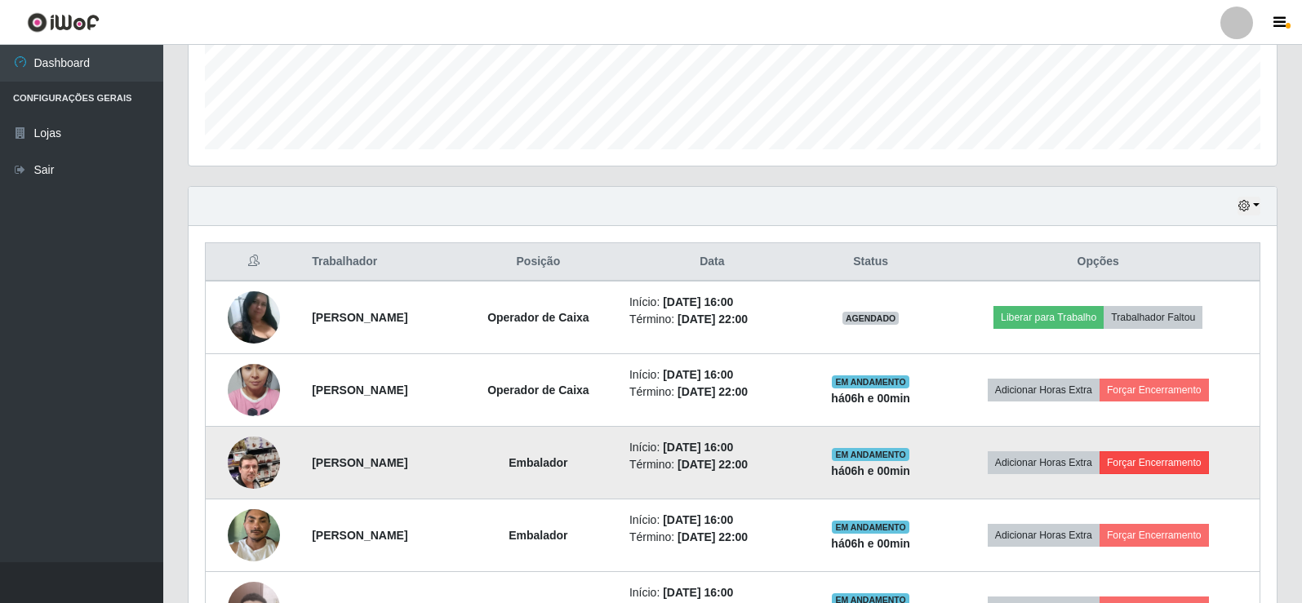
scroll to position [435, 0]
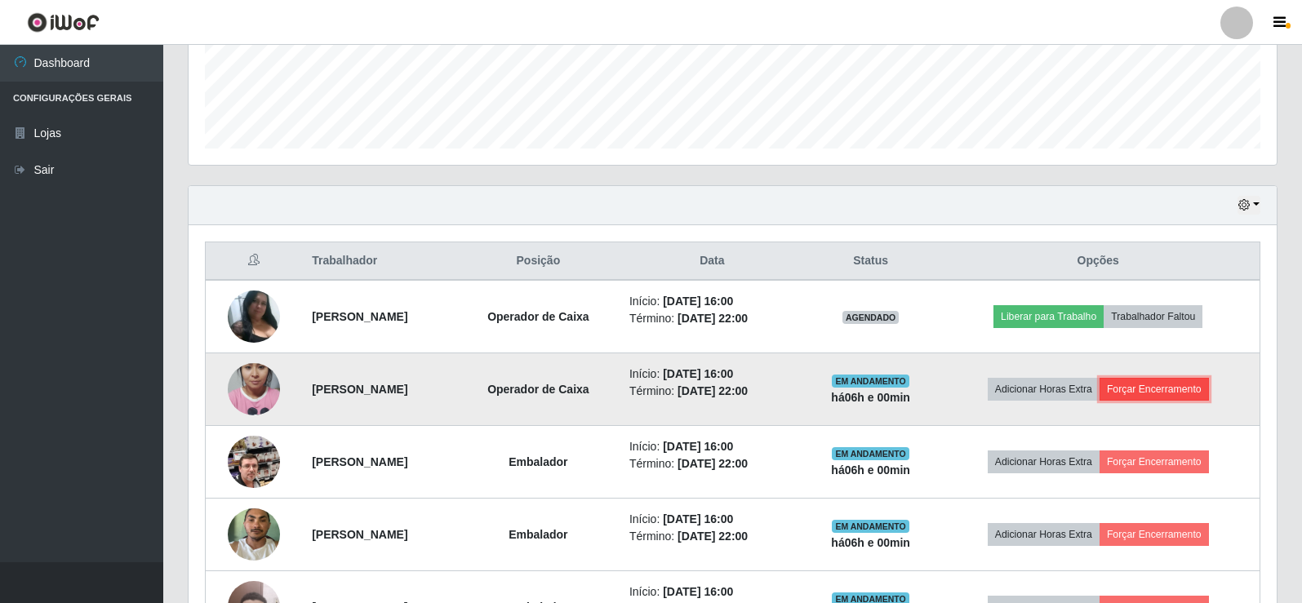
click at [1167, 383] on button "Forçar Encerramento" at bounding box center [1153, 389] width 109 height 23
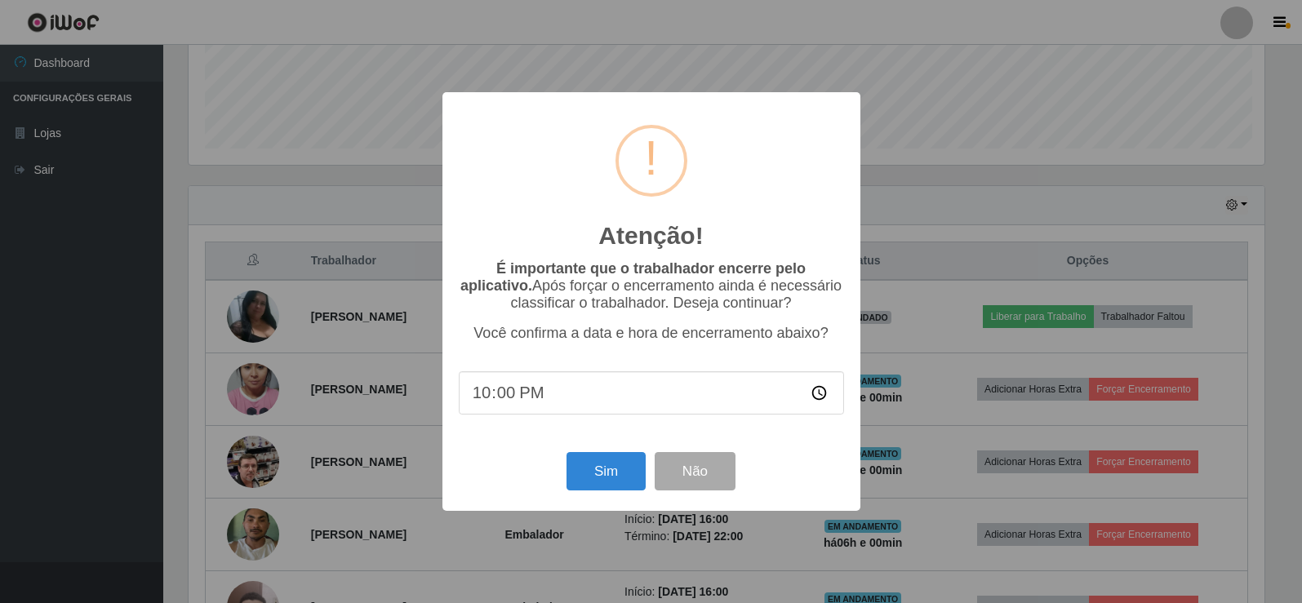
scroll to position [339, 1080]
click at [619, 466] on button "Sim" at bounding box center [607, 471] width 79 height 38
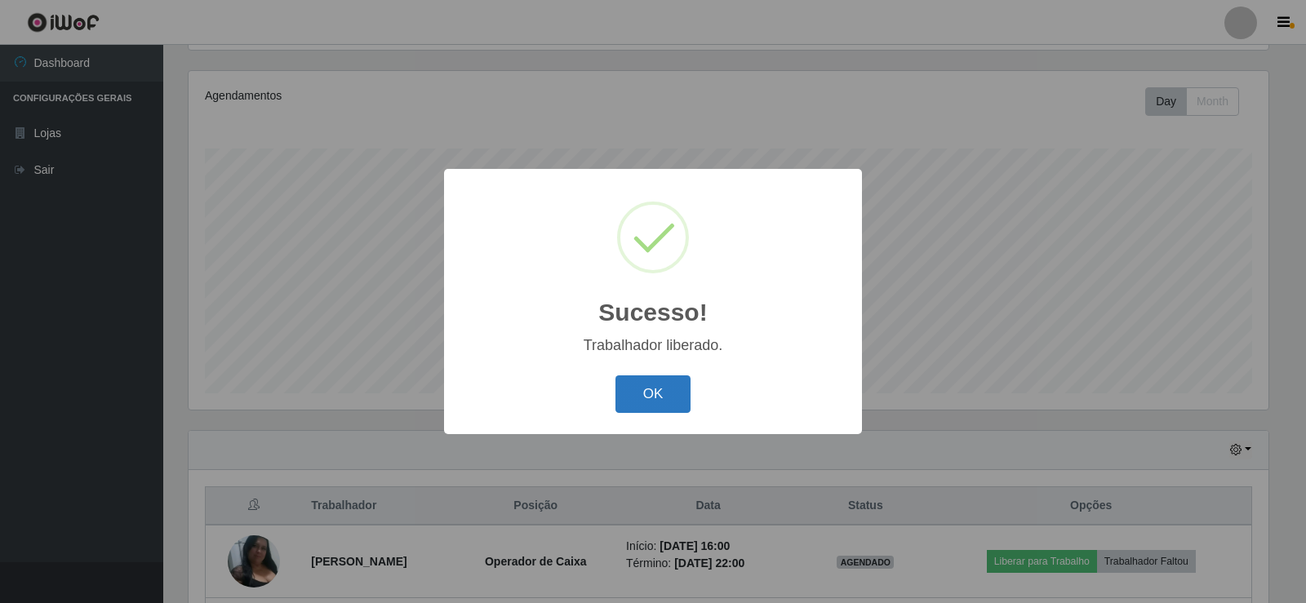
click at [648, 404] on button "OK" at bounding box center [653, 394] width 76 height 38
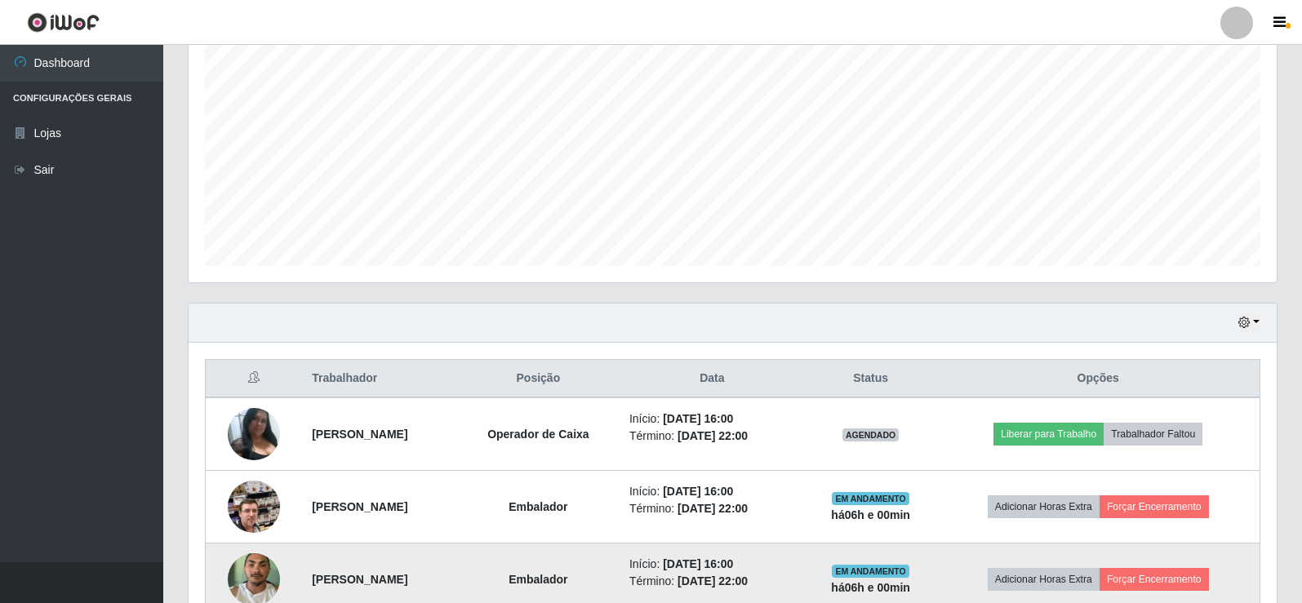
scroll to position [435, 0]
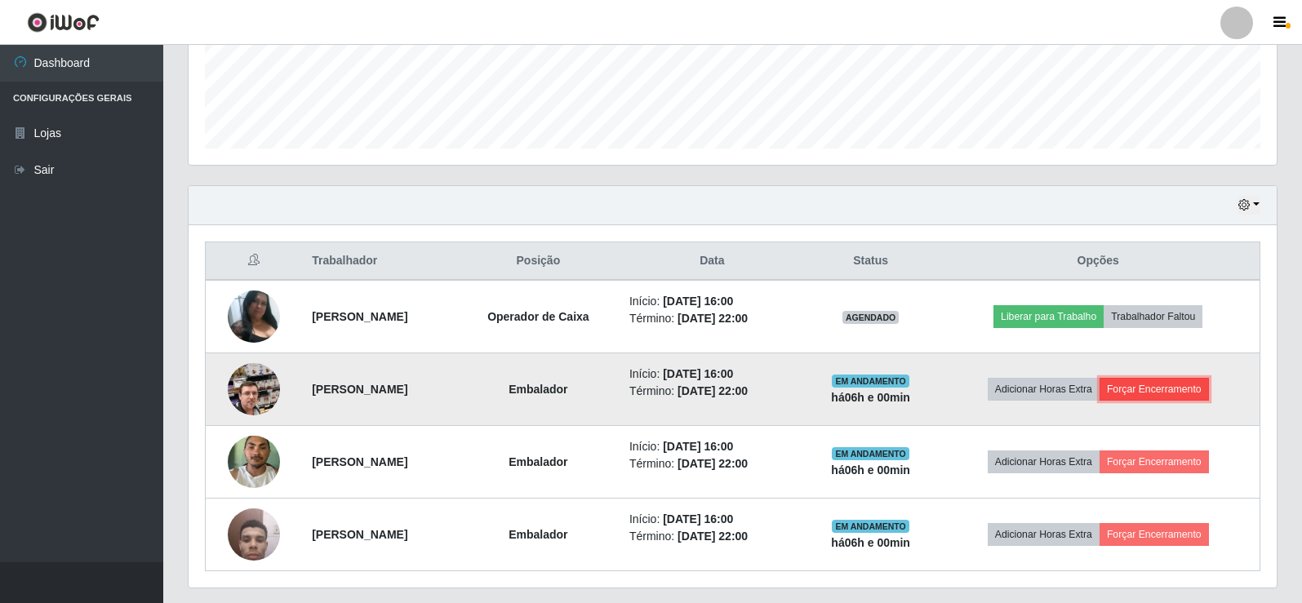
click at [1184, 393] on button "Forçar Encerramento" at bounding box center [1153, 389] width 109 height 23
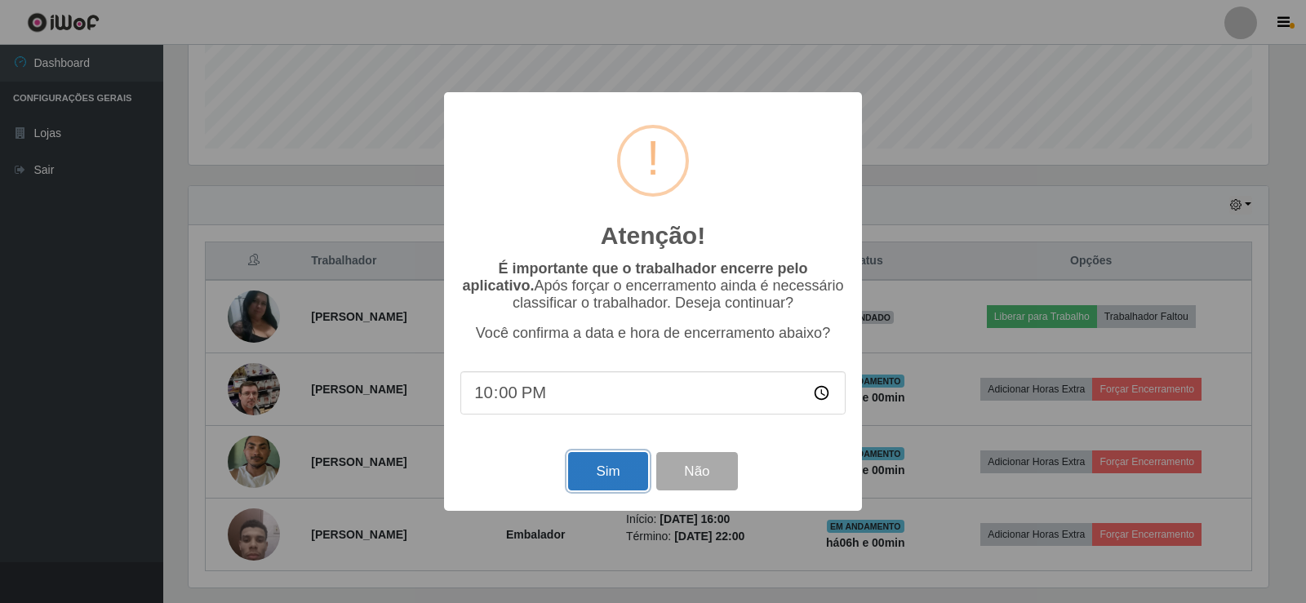
click at [614, 475] on button "Sim" at bounding box center [607, 471] width 79 height 38
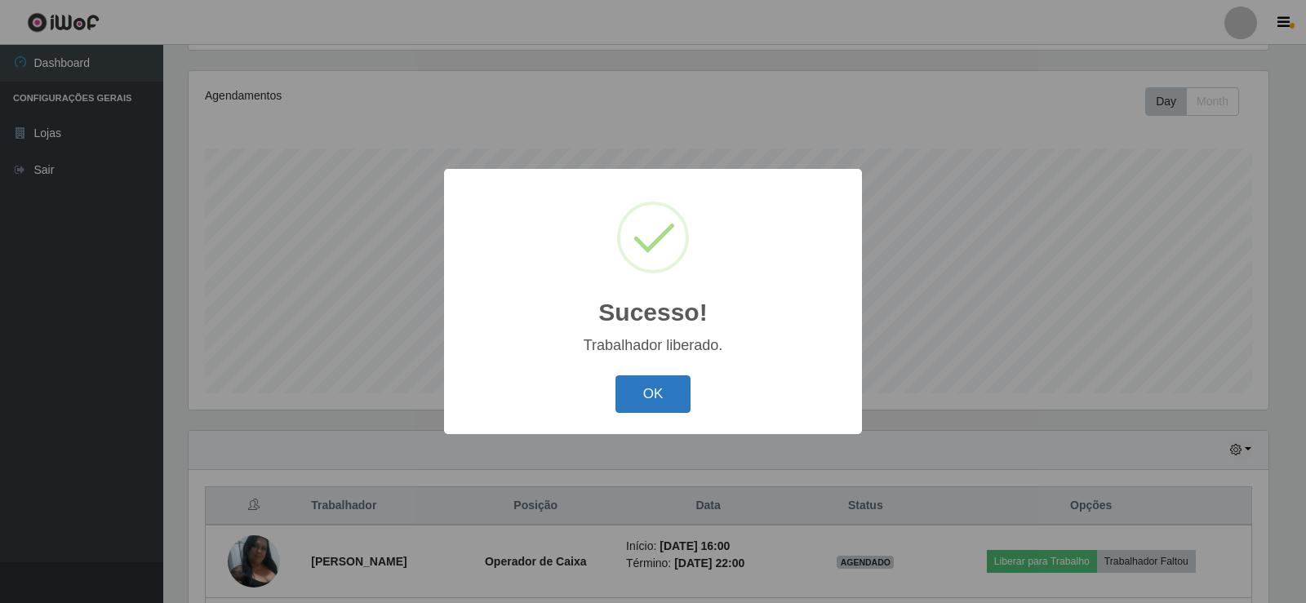
click at [677, 397] on button "OK" at bounding box center [653, 394] width 76 height 38
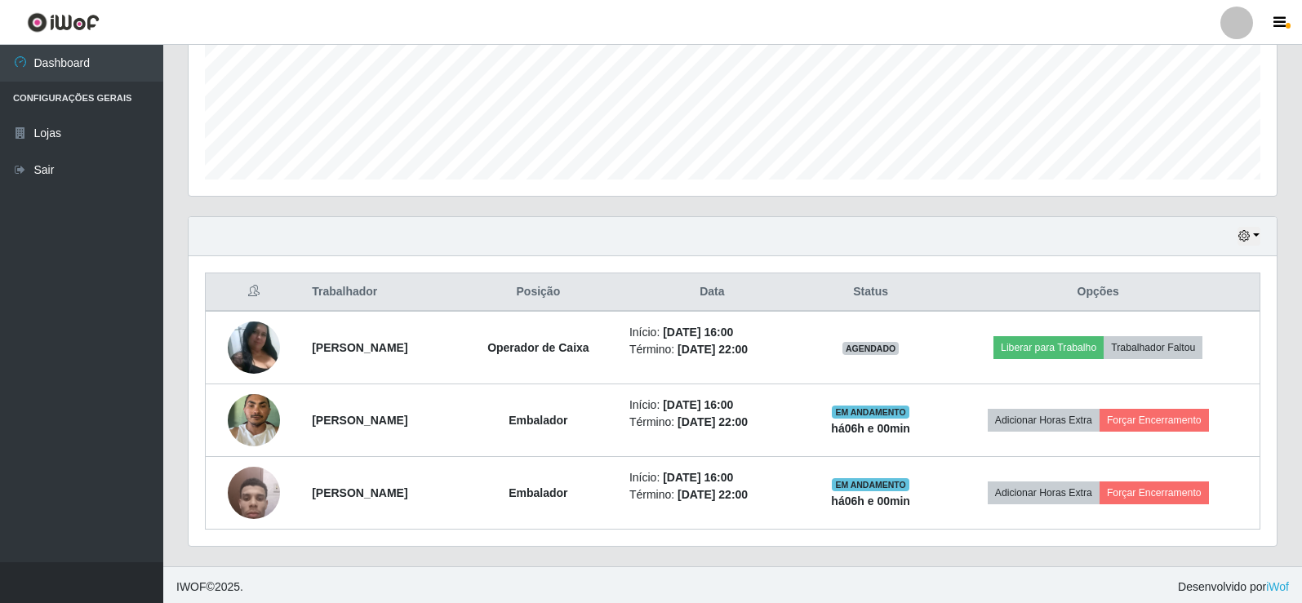
scroll to position [408, 0]
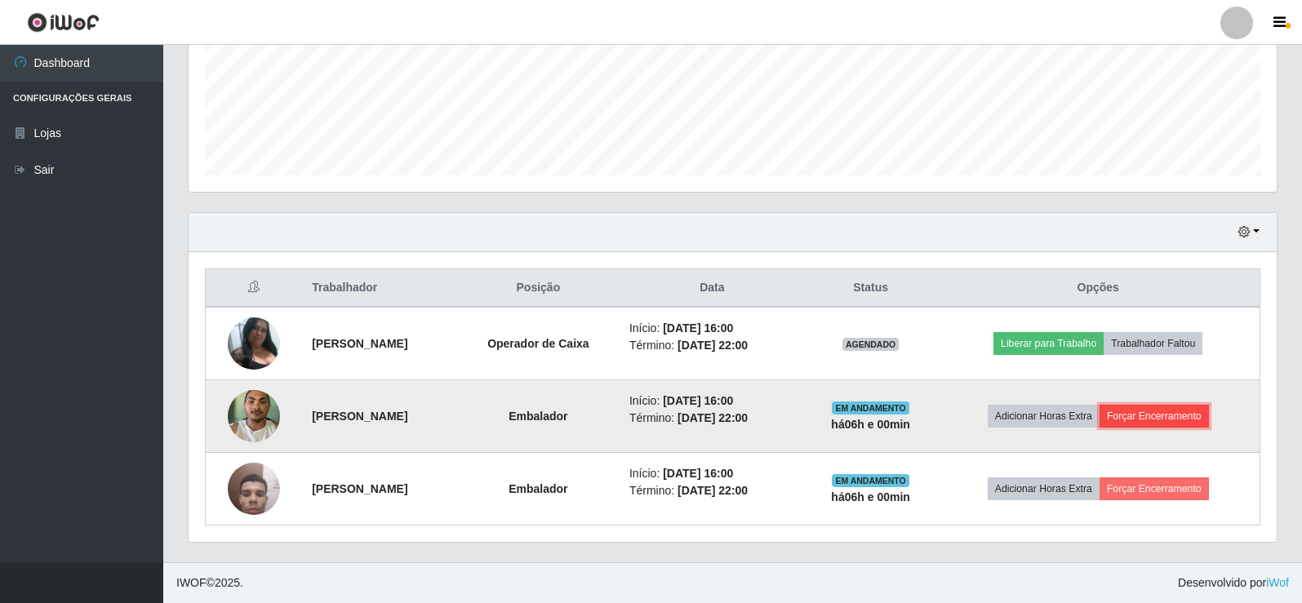
click at [1127, 419] on button "Forçar Encerramento" at bounding box center [1153, 416] width 109 height 23
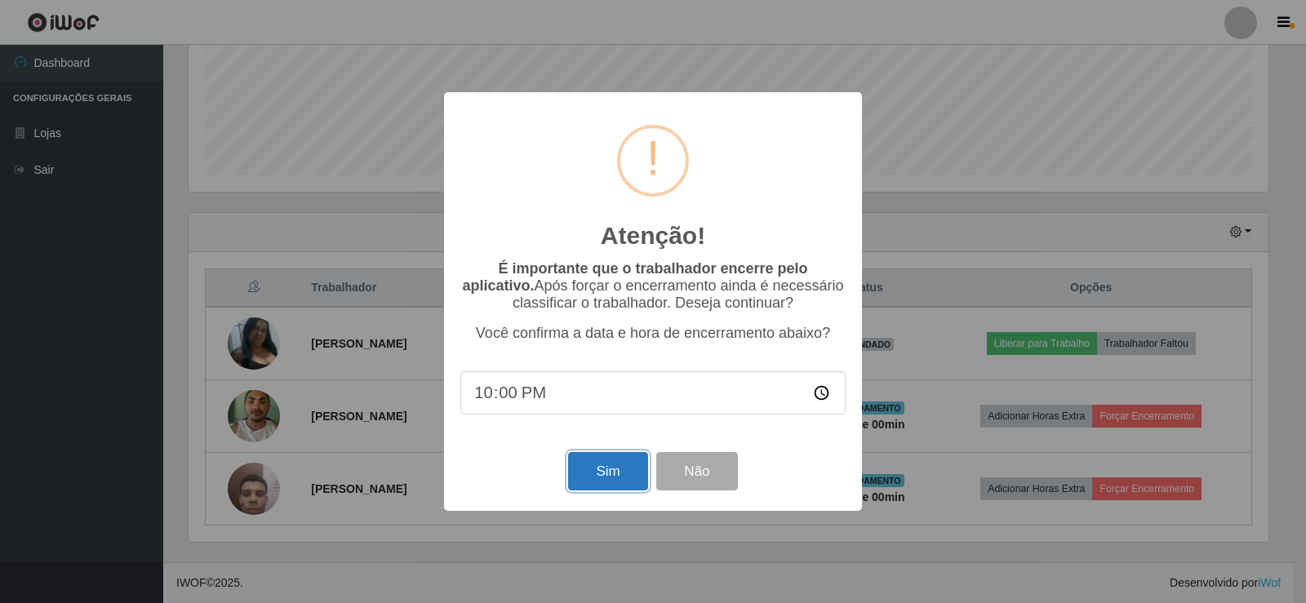
click at [614, 469] on button "Sim" at bounding box center [607, 471] width 79 height 38
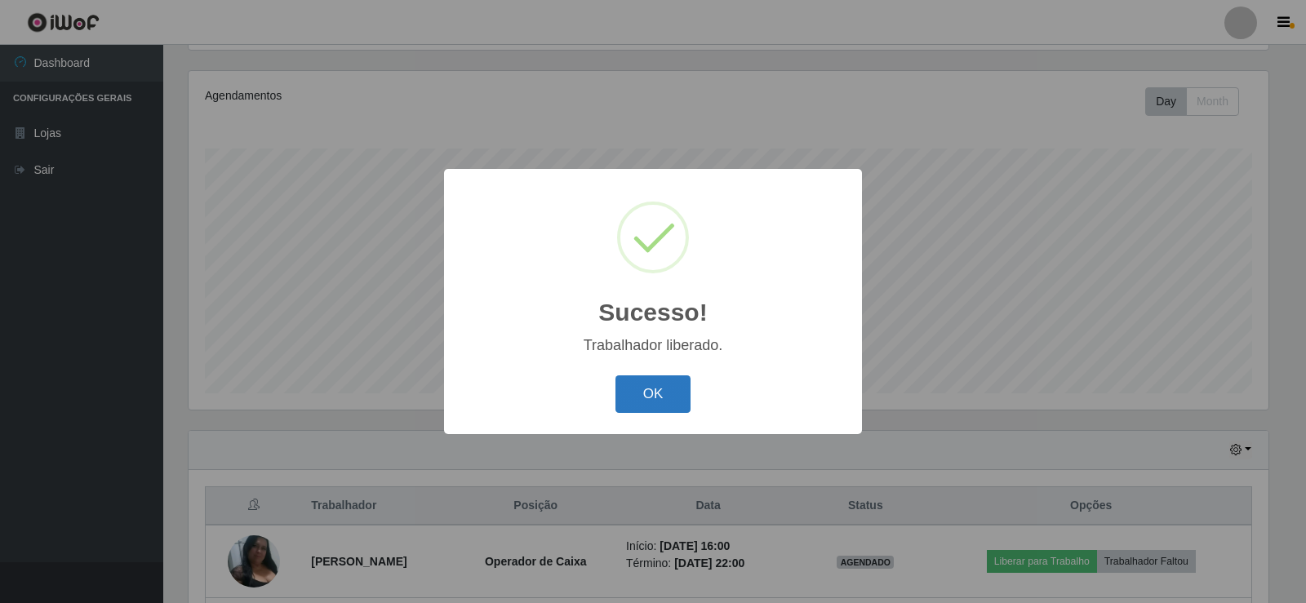
click at [656, 400] on button "OK" at bounding box center [653, 394] width 76 height 38
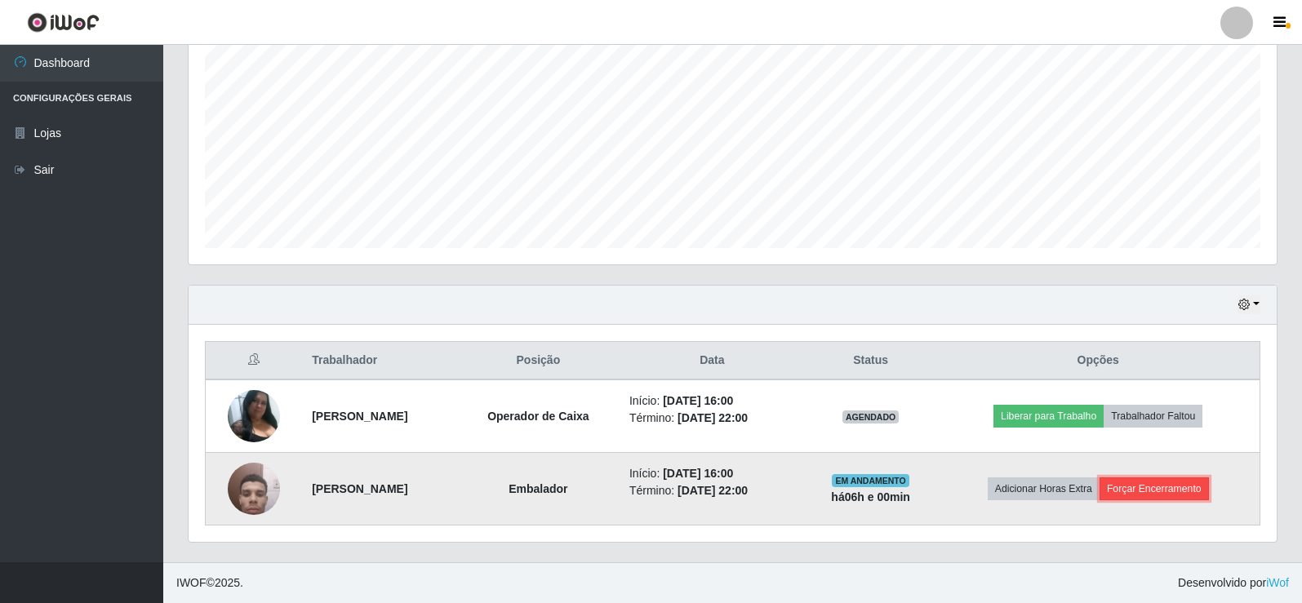
click at [1184, 487] on button "Forçar Encerramento" at bounding box center [1153, 488] width 109 height 23
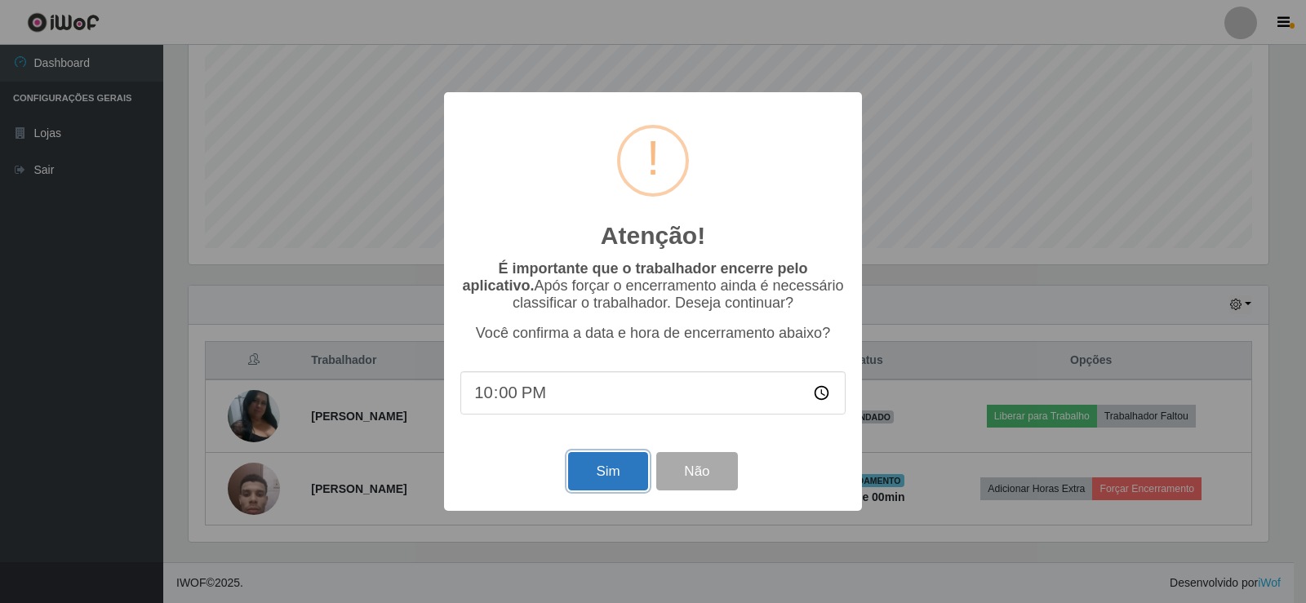
click at [610, 472] on button "Sim" at bounding box center [607, 471] width 79 height 38
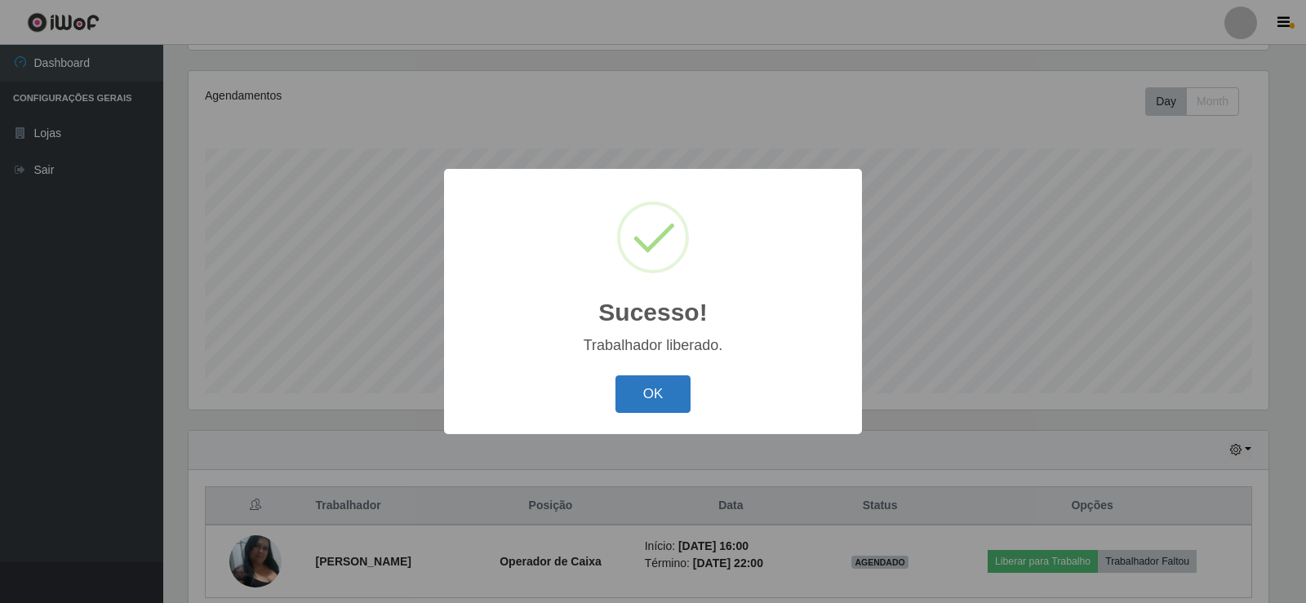
click at [681, 399] on button "OK" at bounding box center [653, 394] width 76 height 38
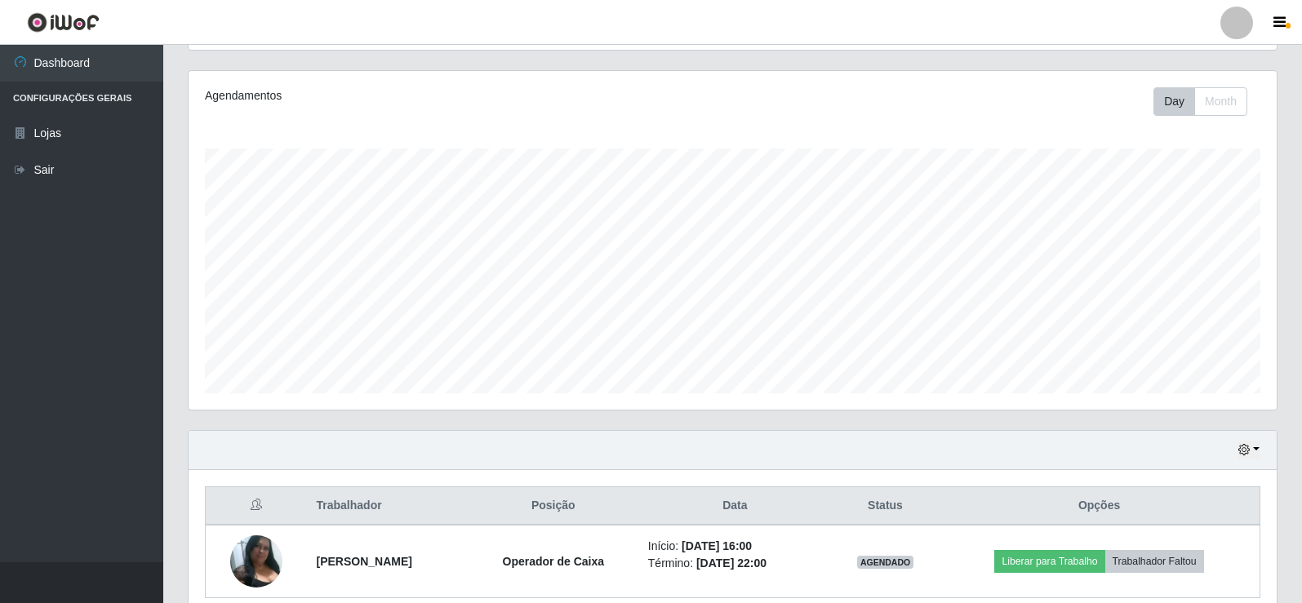
scroll to position [263, 0]
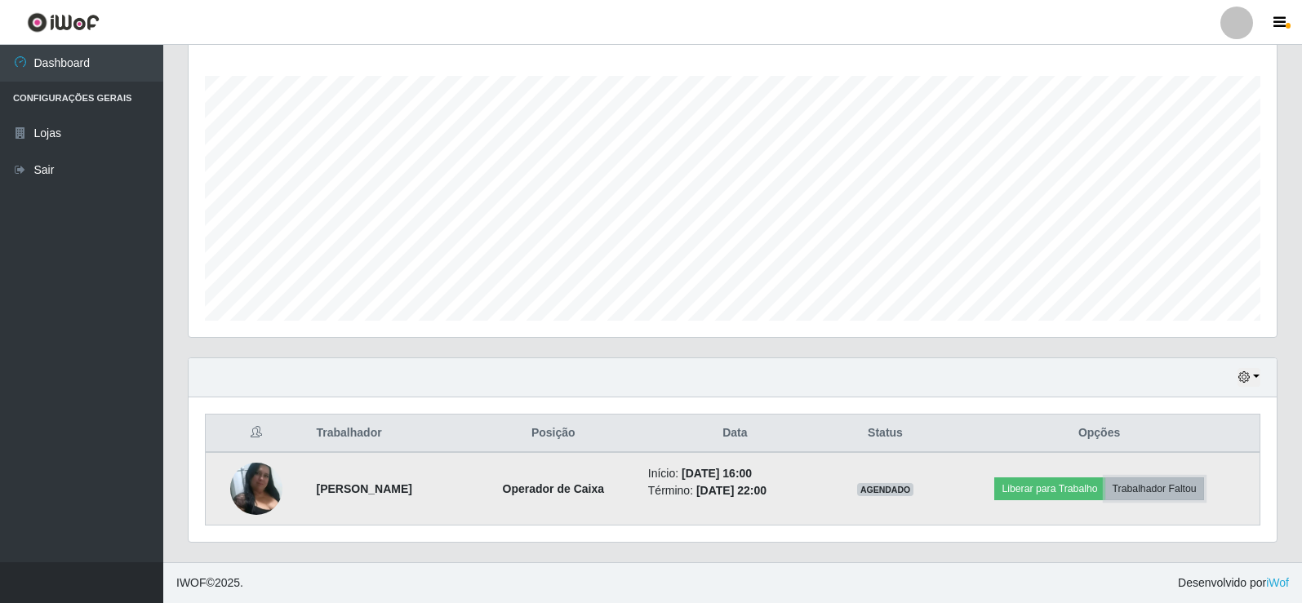
click at [1162, 488] on button "Trabalhador Faltou" at bounding box center [1154, 488] width 99 height 23
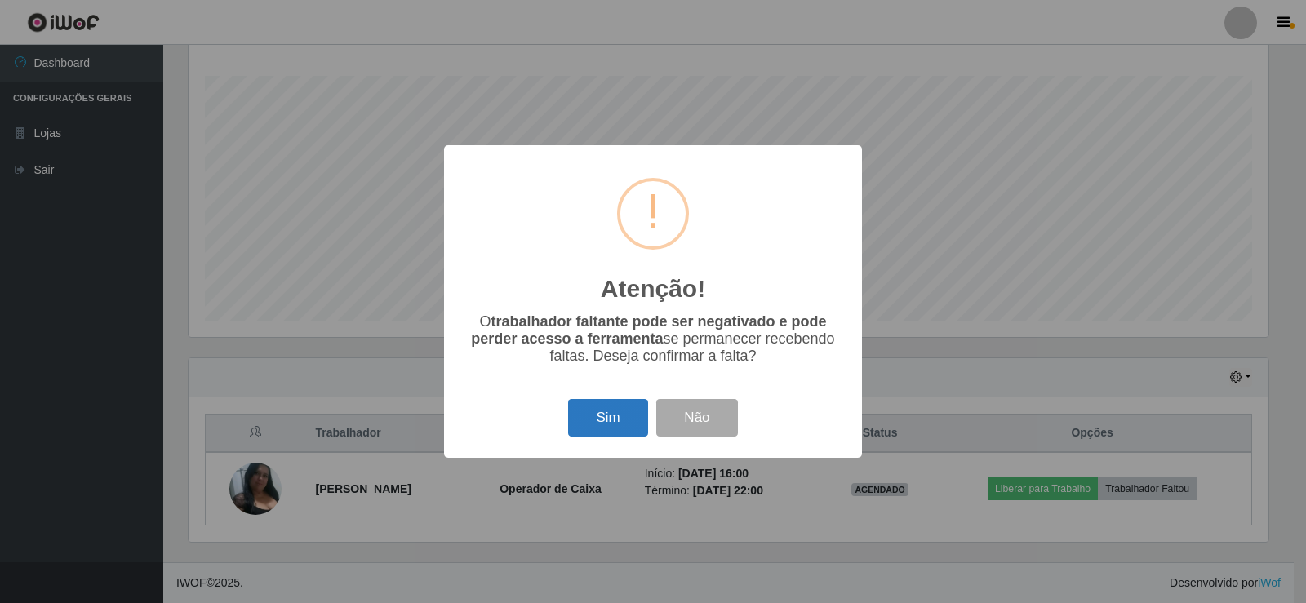
click at [610, 412] on button "Sim" at bounding box center [607, 418] width 79 height 38
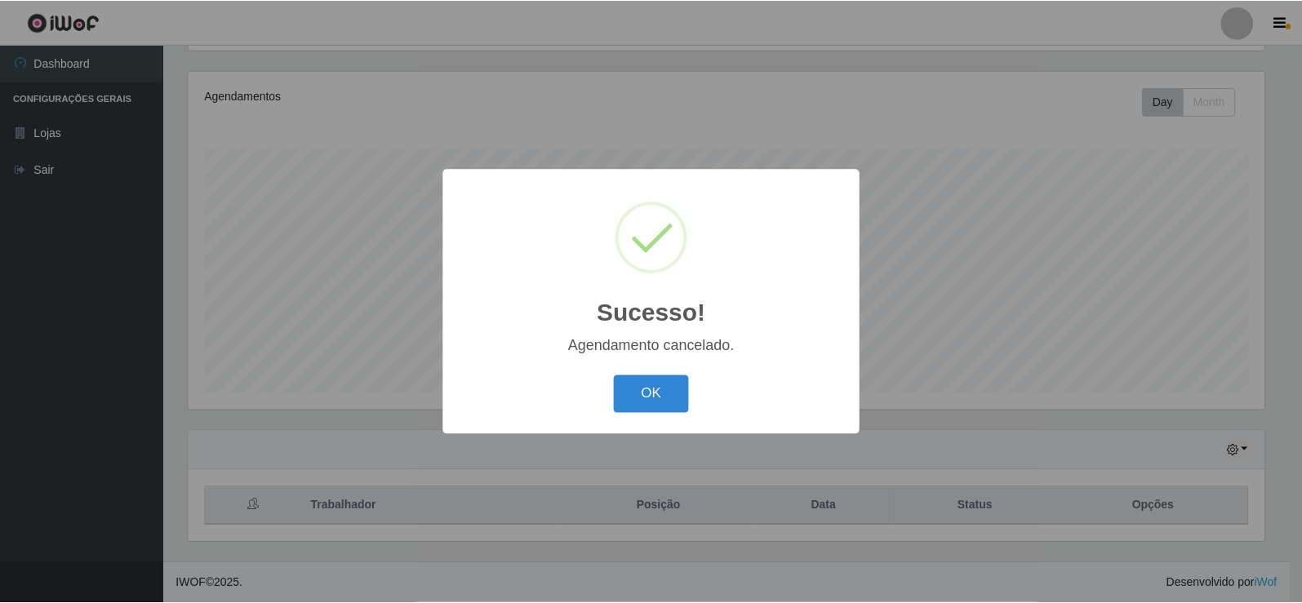
scroll to position [190, 0]
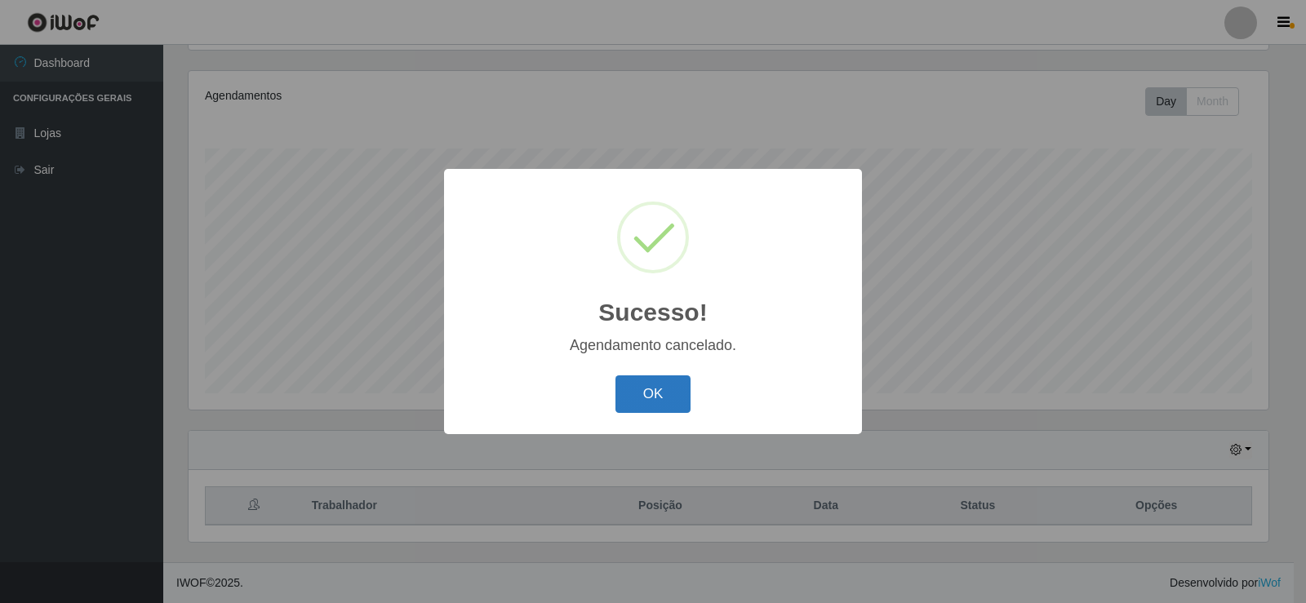
click at [653, 388] on button "OK" at bounding box center [653, 394] width 76 height 38
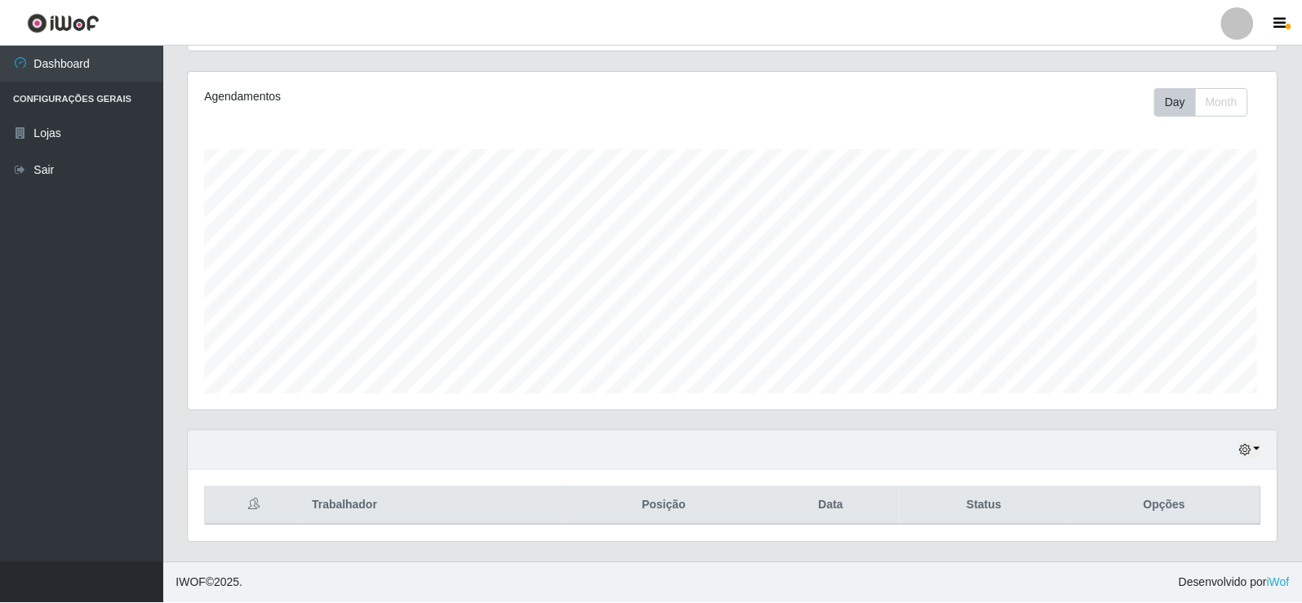
scroll to position [339, 1088]
